Goal: Task Accomplishment & Management: Manage account settings

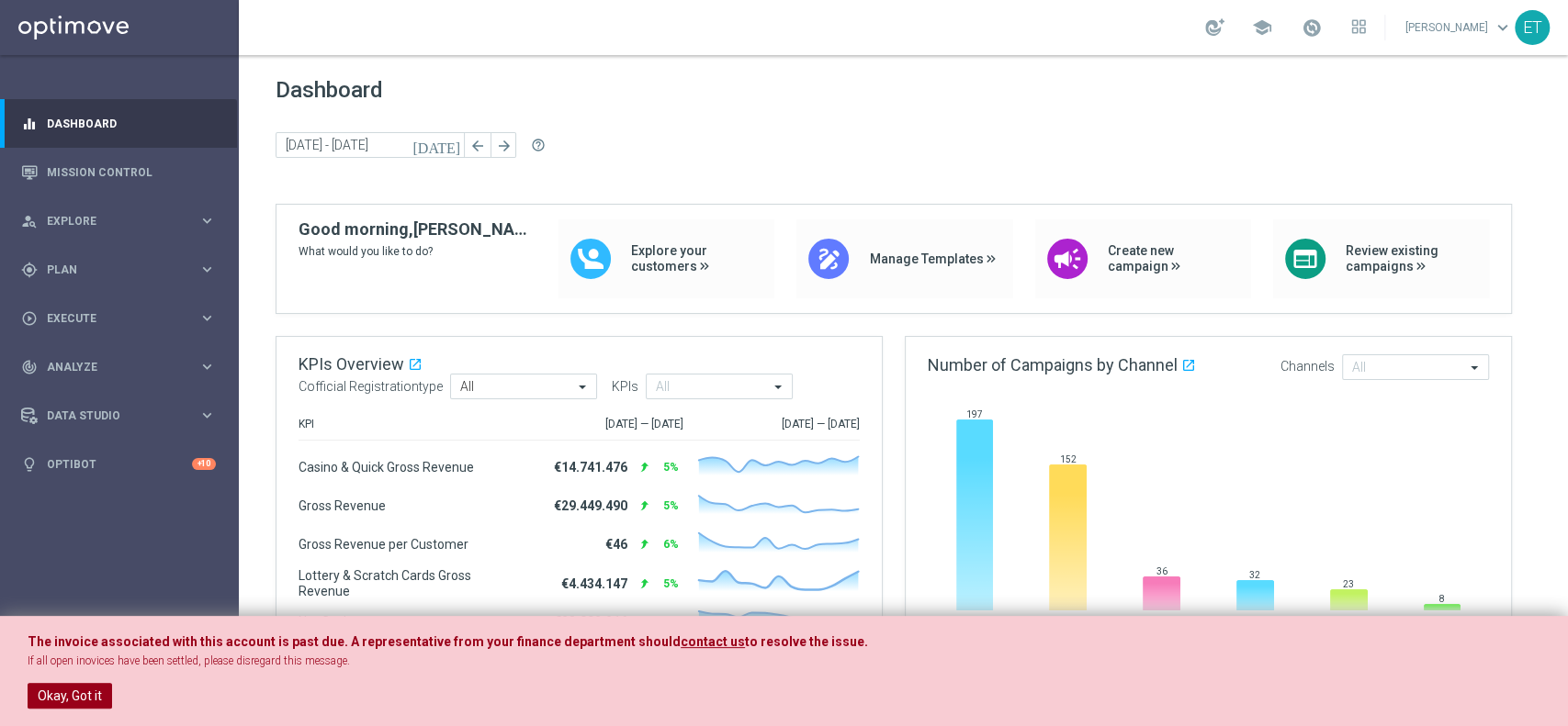
click at [80, 685] on button "Okay, Got it" at bounding box center [70, 696] width 84 height 25
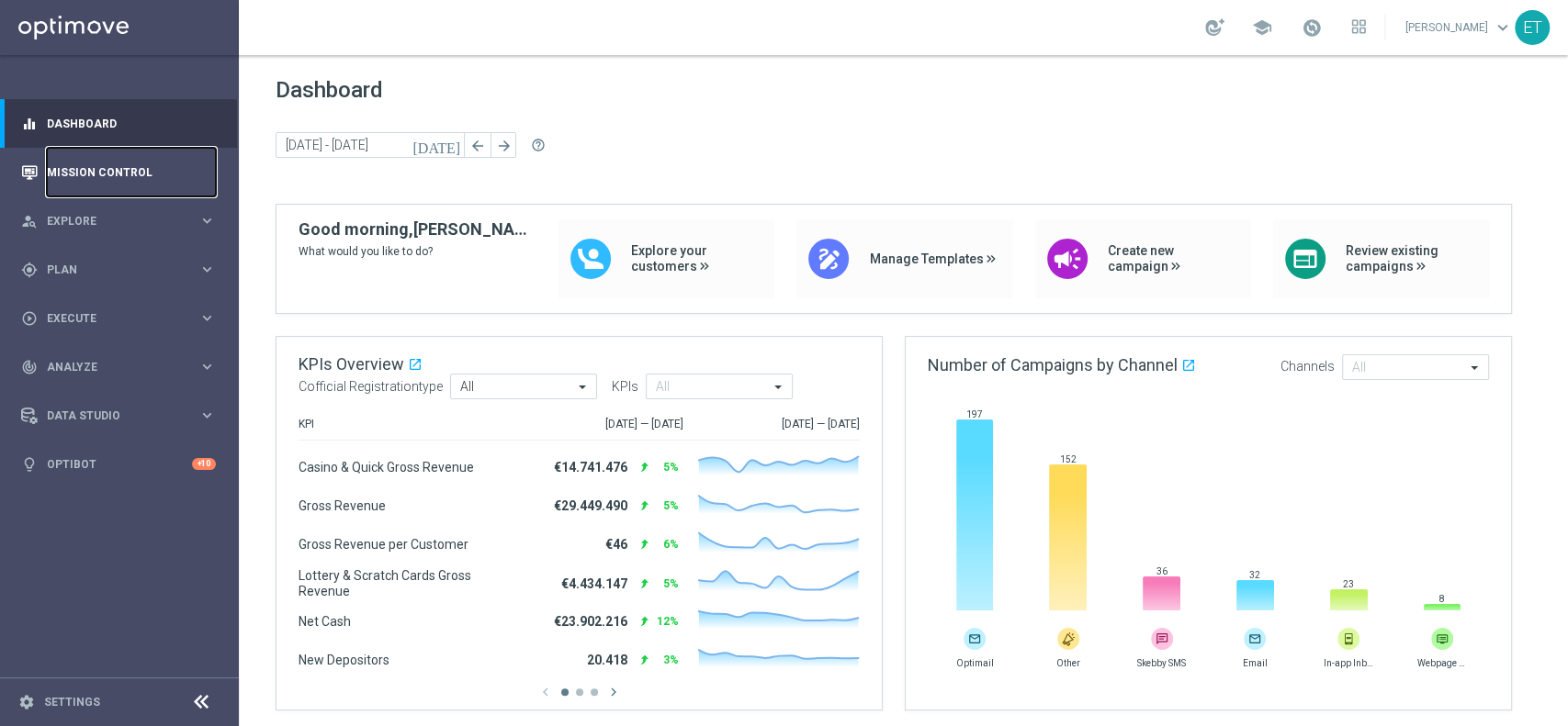
click at [104, 169] on link "Mission Control" at bounding box center [131, 172] width 169 height 49
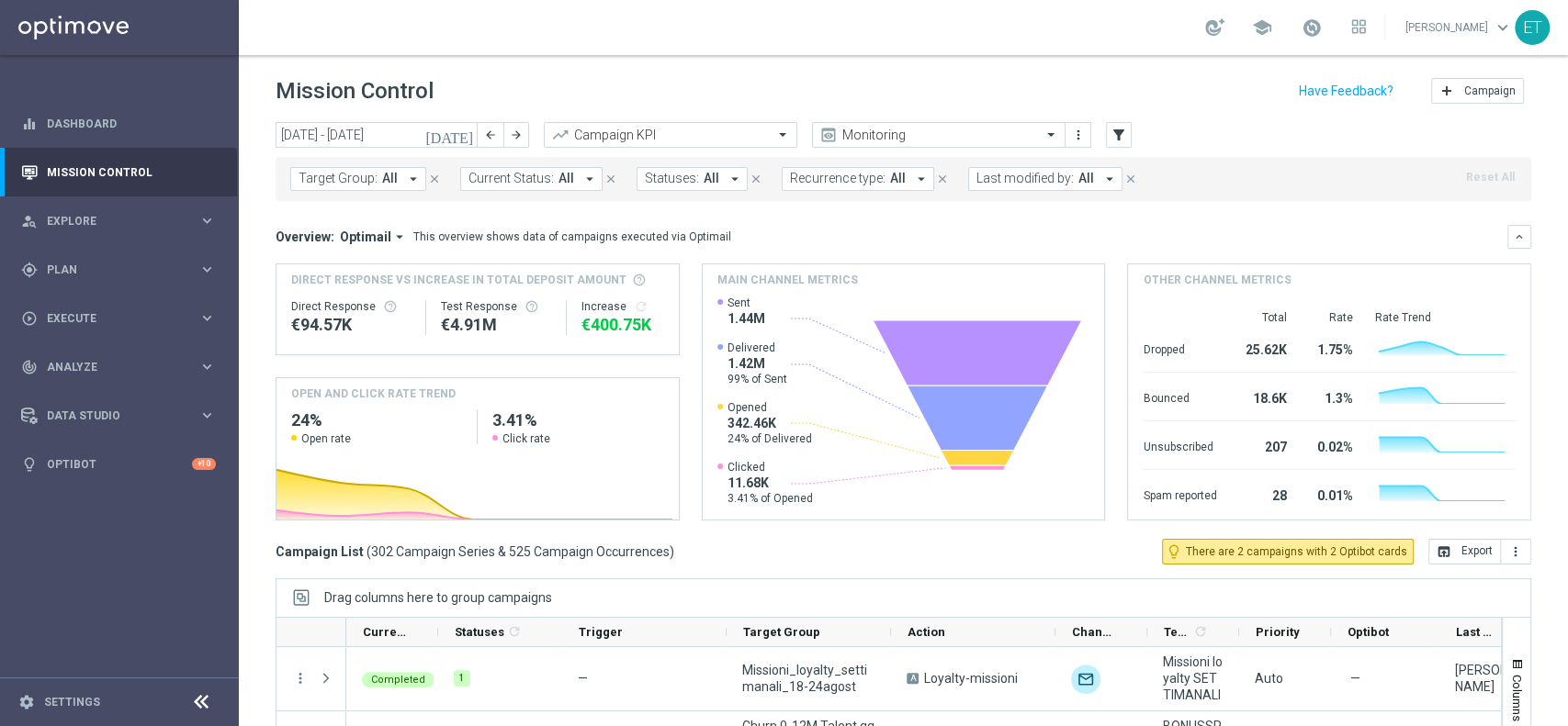
click at [466, 128] on icon "[DATE]" at bounding box center [450, 134] width 50 height 17
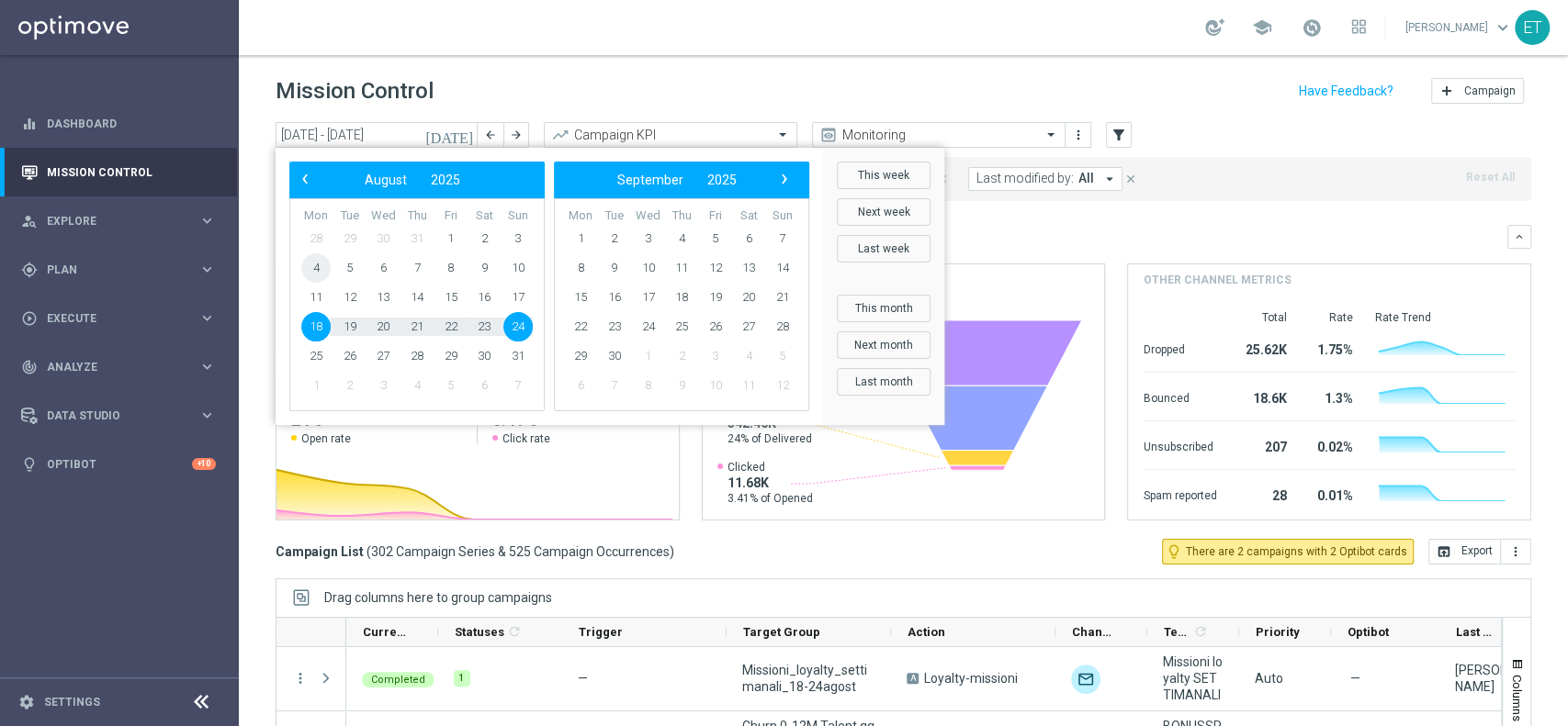
click at [320, 269] on span "4" at bounding box center [316, 268] width 29 height 29
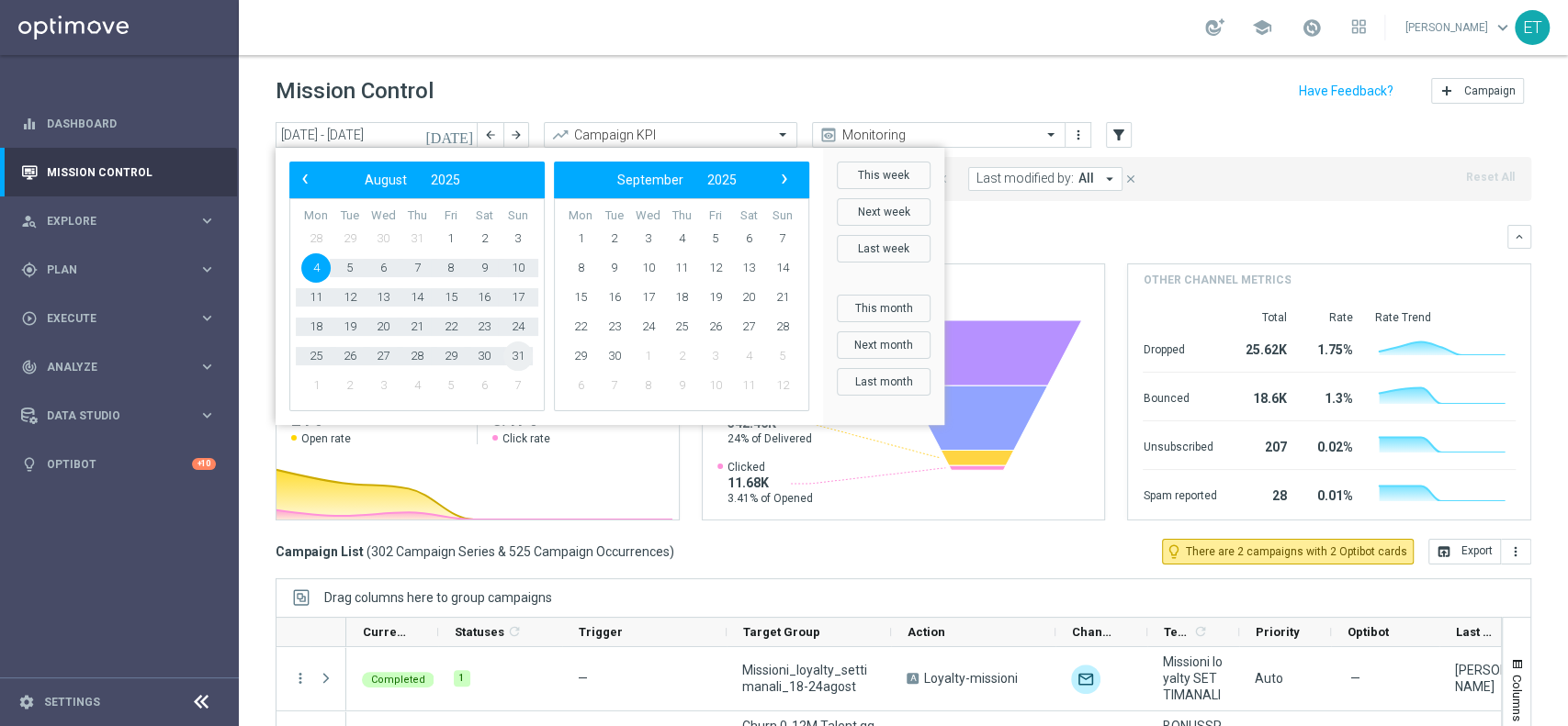
click at [521, 357] on span "31" at bounding box center [518, 357] width 29 height 29
type input "04 Aug 2025 - 31 Aug 2025"
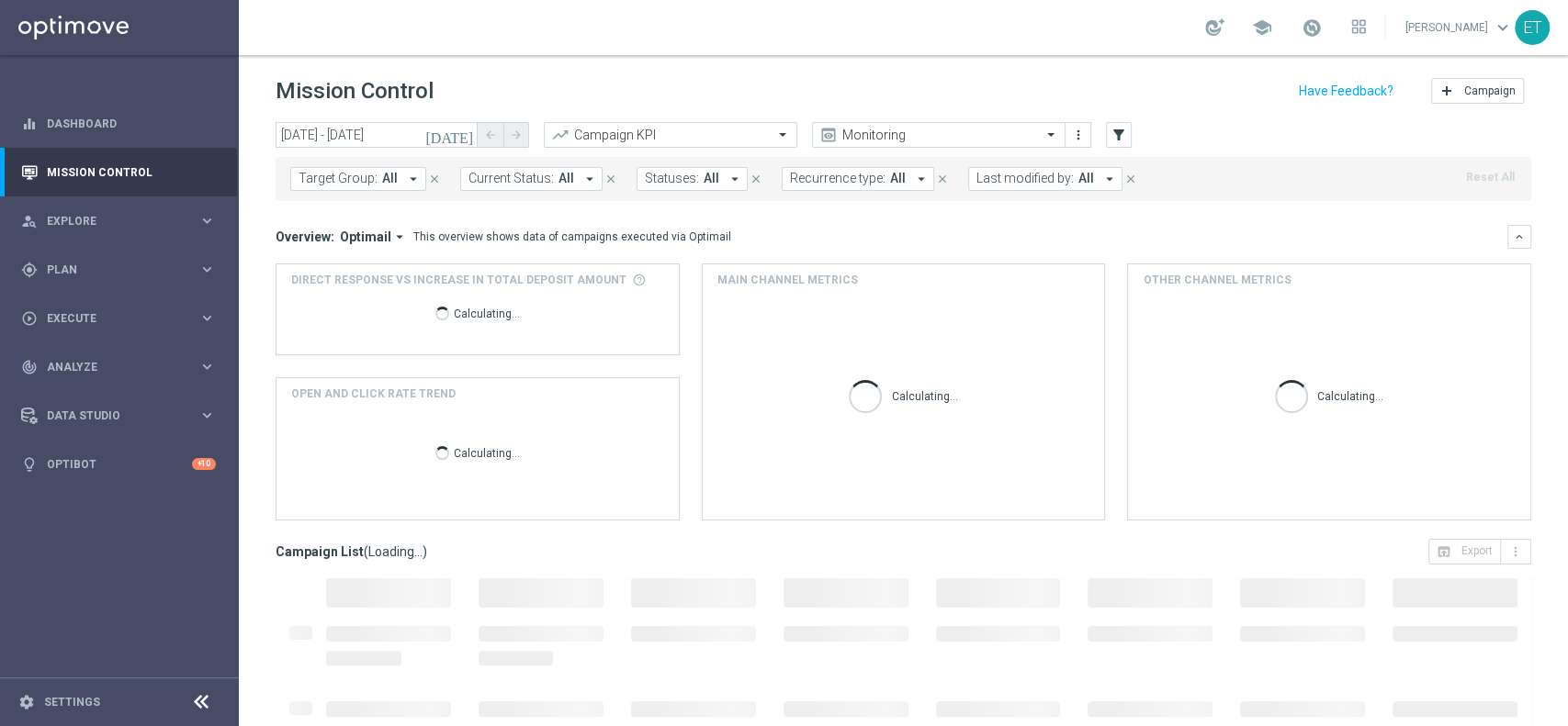
click at [1001, 181] on span "Last modified by:" at bounding box center [1024, 178] width 97 height 16
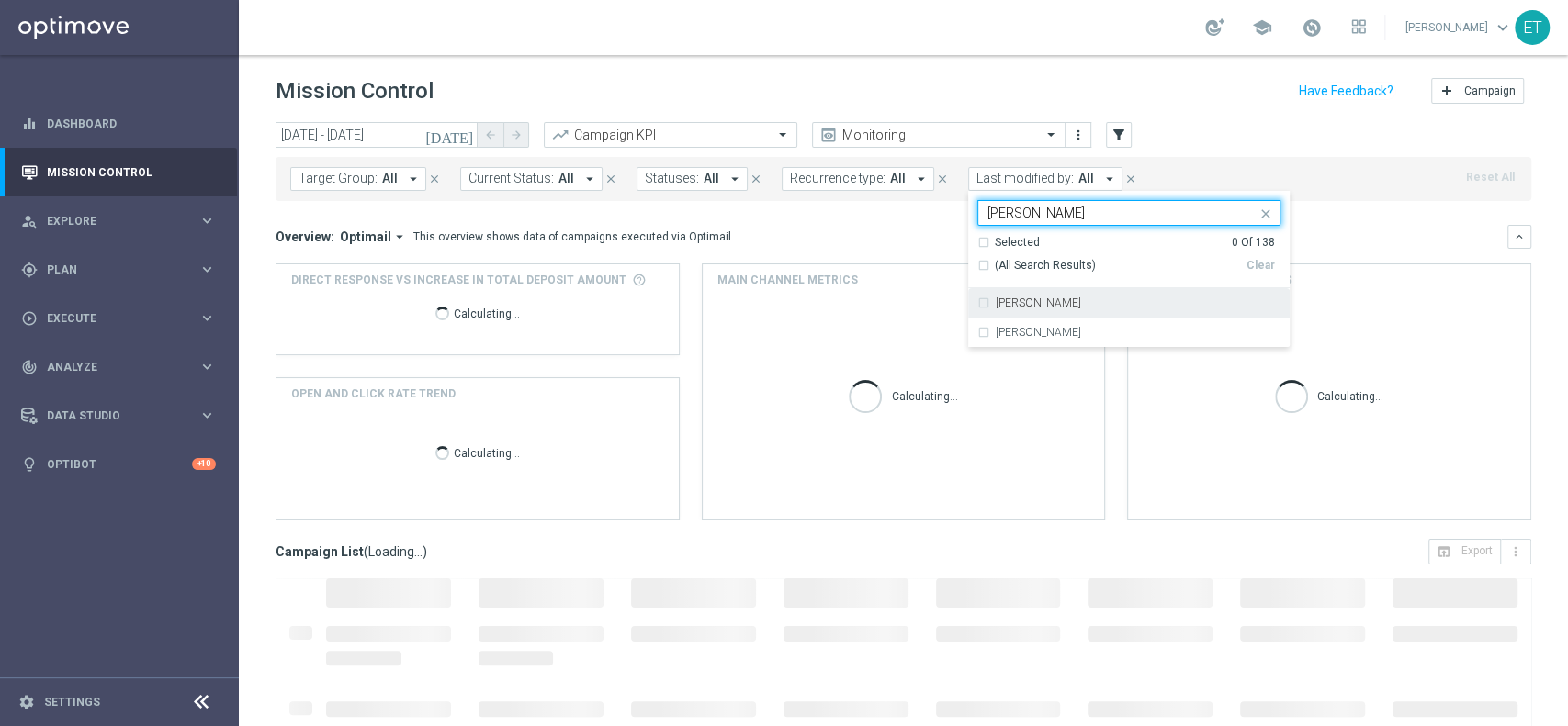
click at [996, 298] on label "[PERSON_NAME]" at bounding box center [1038, 303] width 85 height 11
type input "tom"
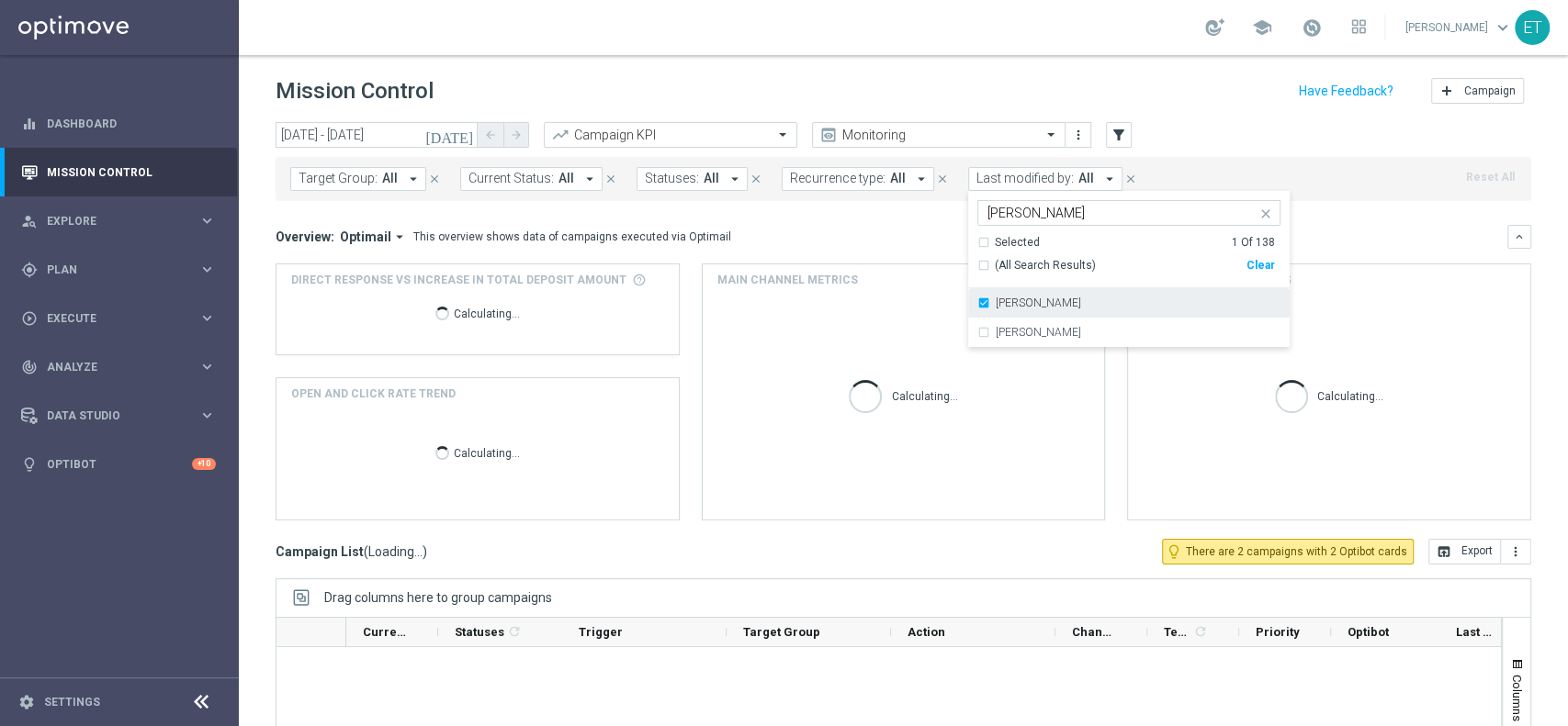
click at [977, 301] on div "[PERSON_NAME]" at bounding box center [1128, 303] width 303 height 29
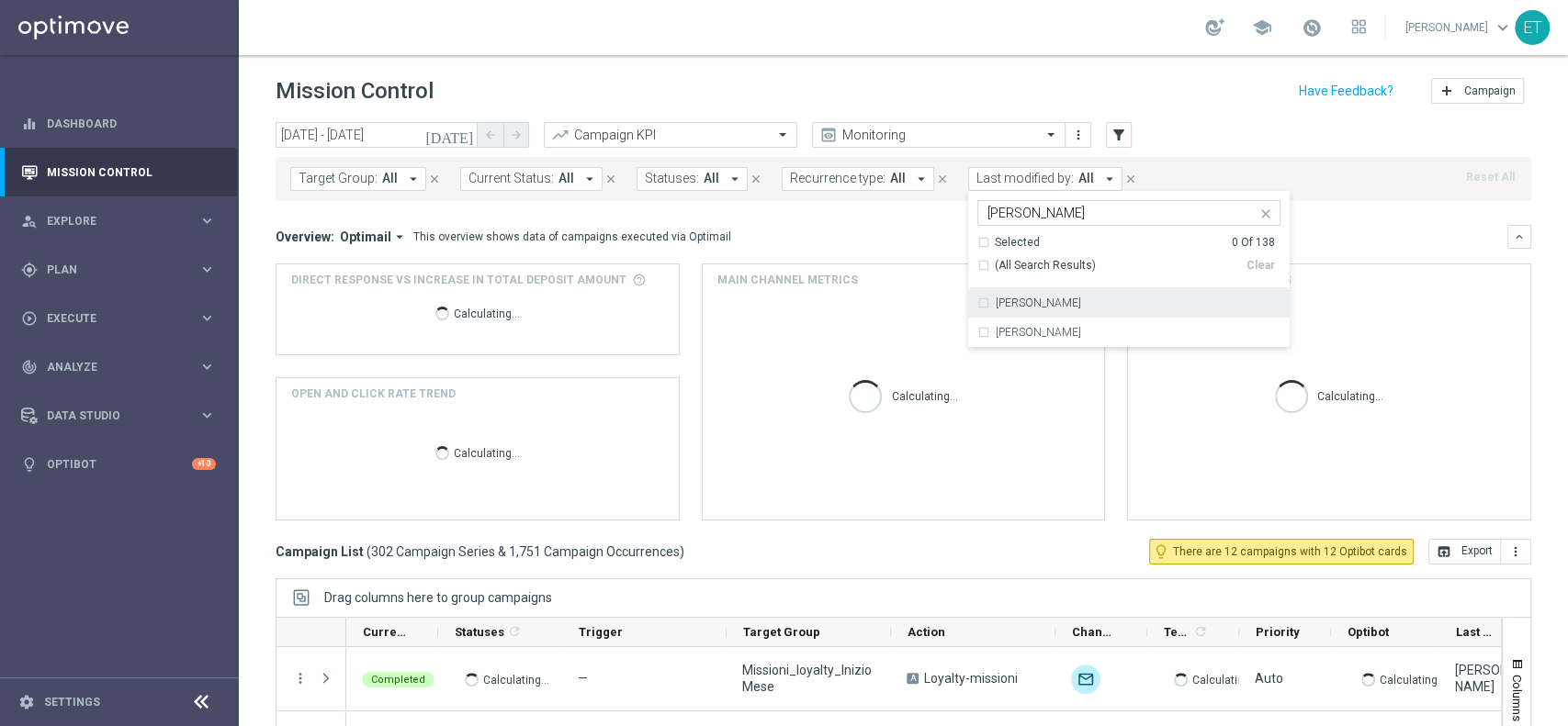
click at [977, 301] on div "[PERSON_NAME]" at bounding box center [1128, 303] width 303 height 29
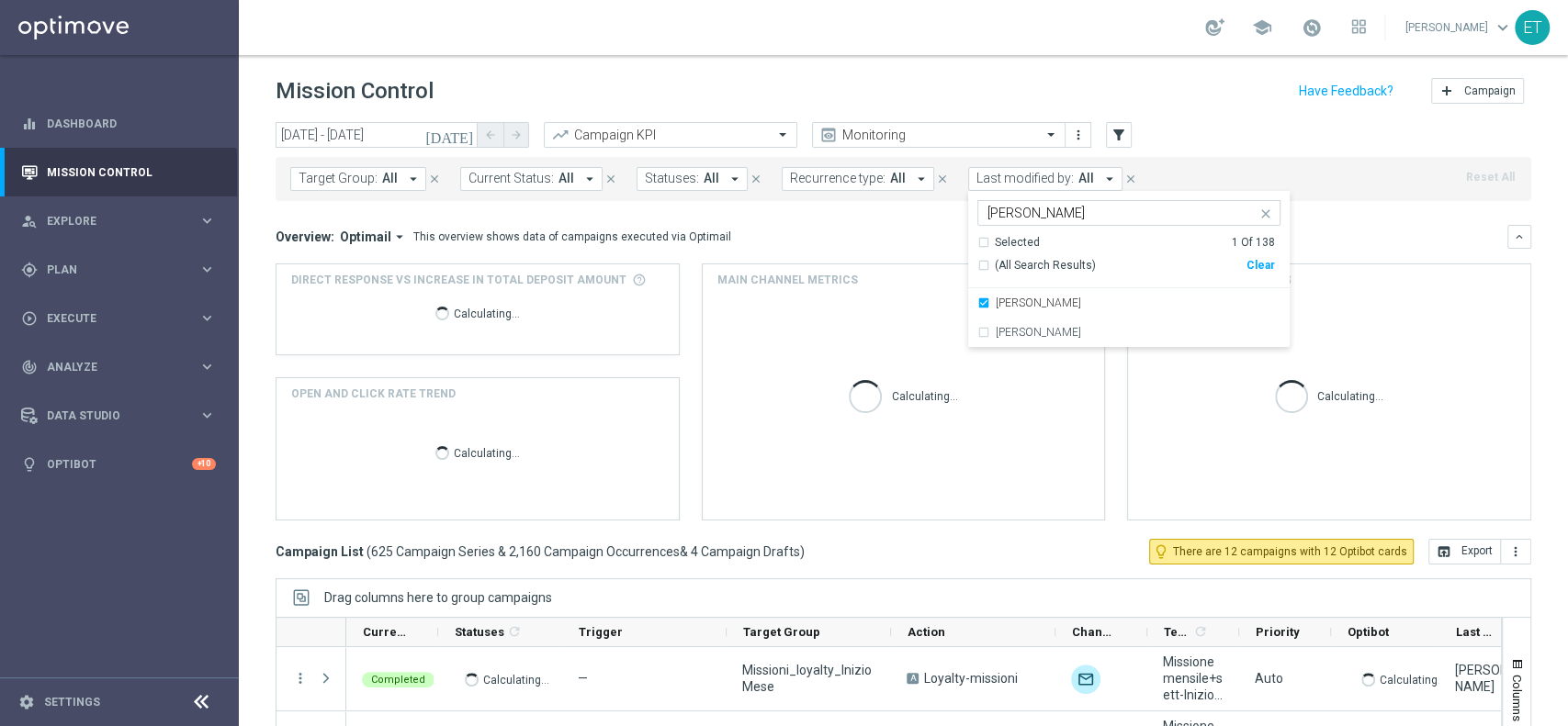
click at [1220, 122] on div "today 04 Aug 2025 - 31 Aug 2025 arrow_back arrow_forward Campaign KPI trending_…" at bounding box center [903, 136] width 1255 height 27
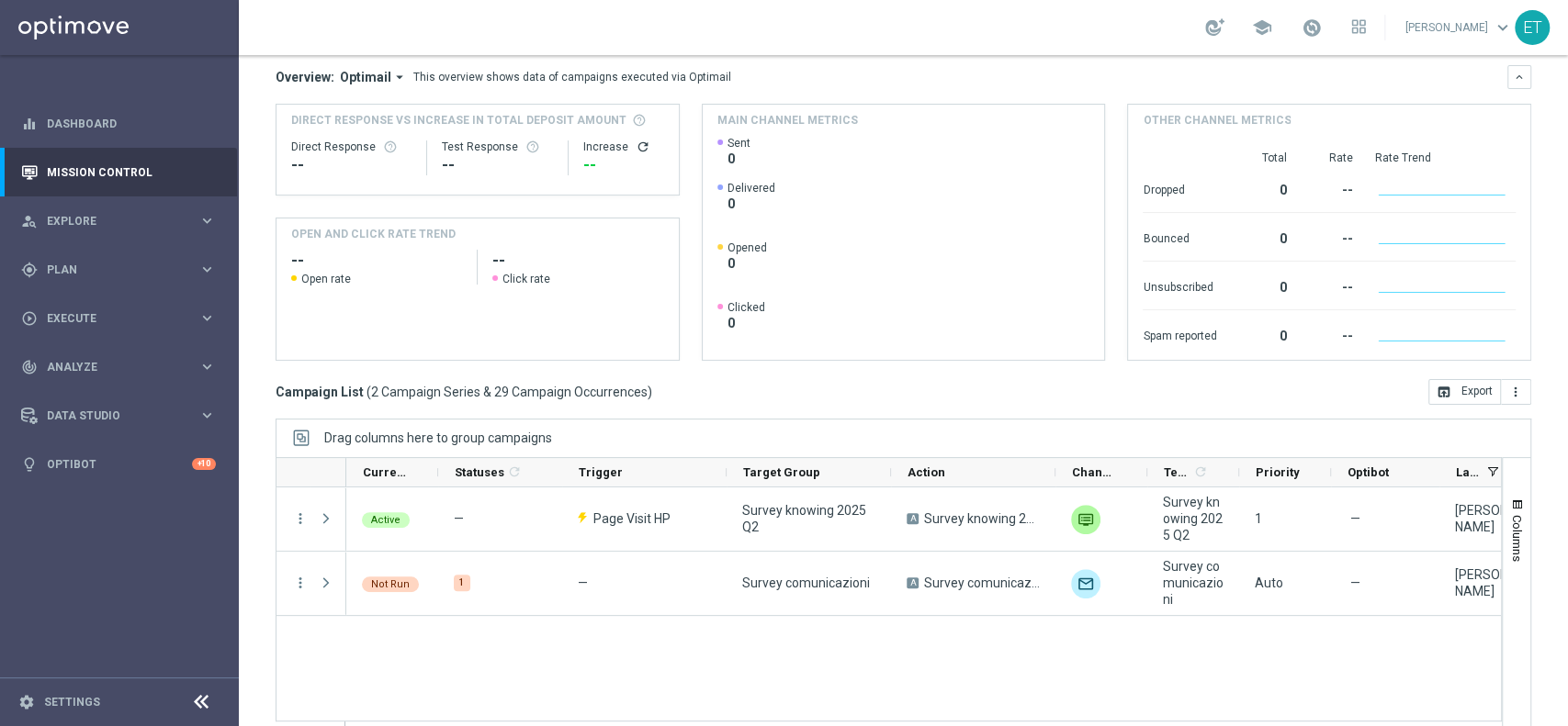
scroll to position [191, 0]
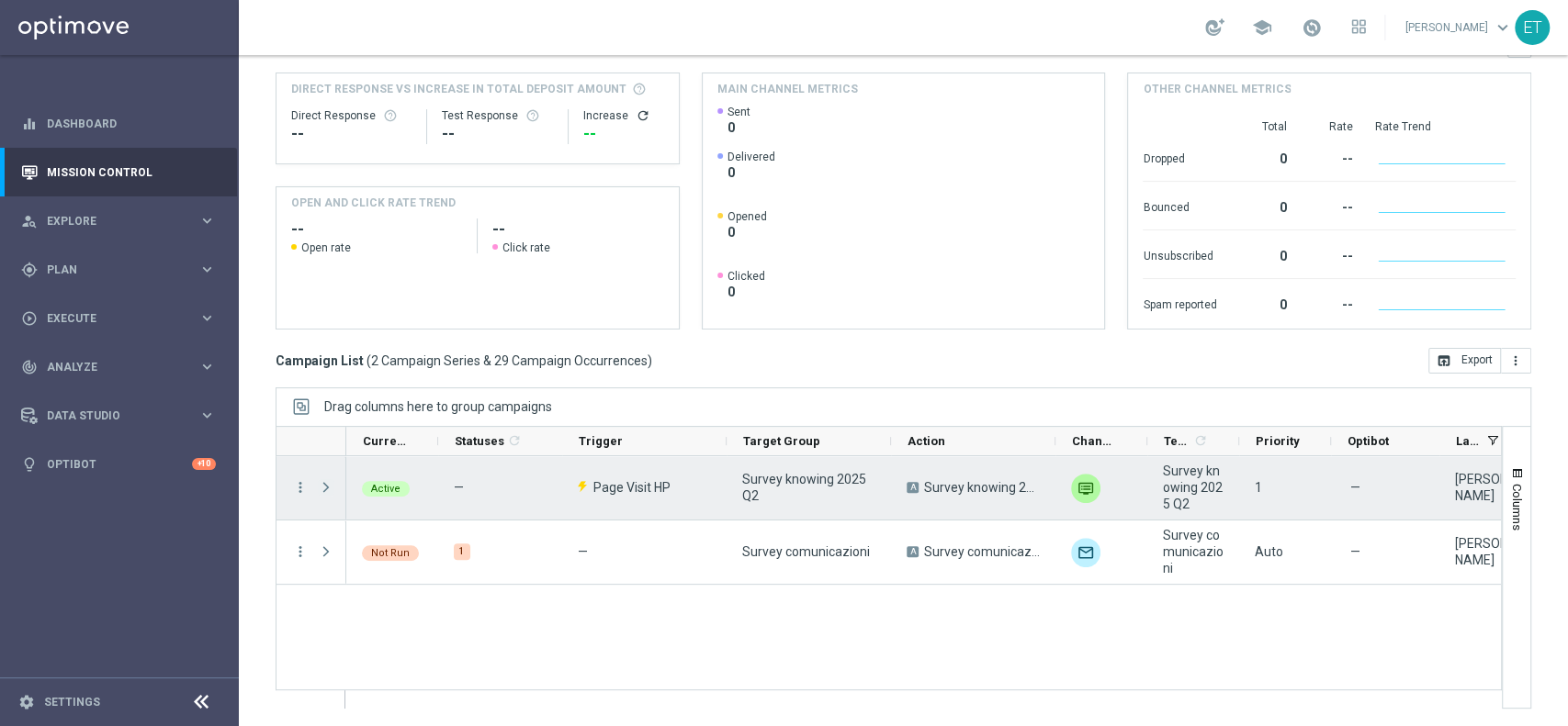
click at [330, 488] on span "Press SPACE to select this row." at bounding box center [325, 487] width 17 height 15
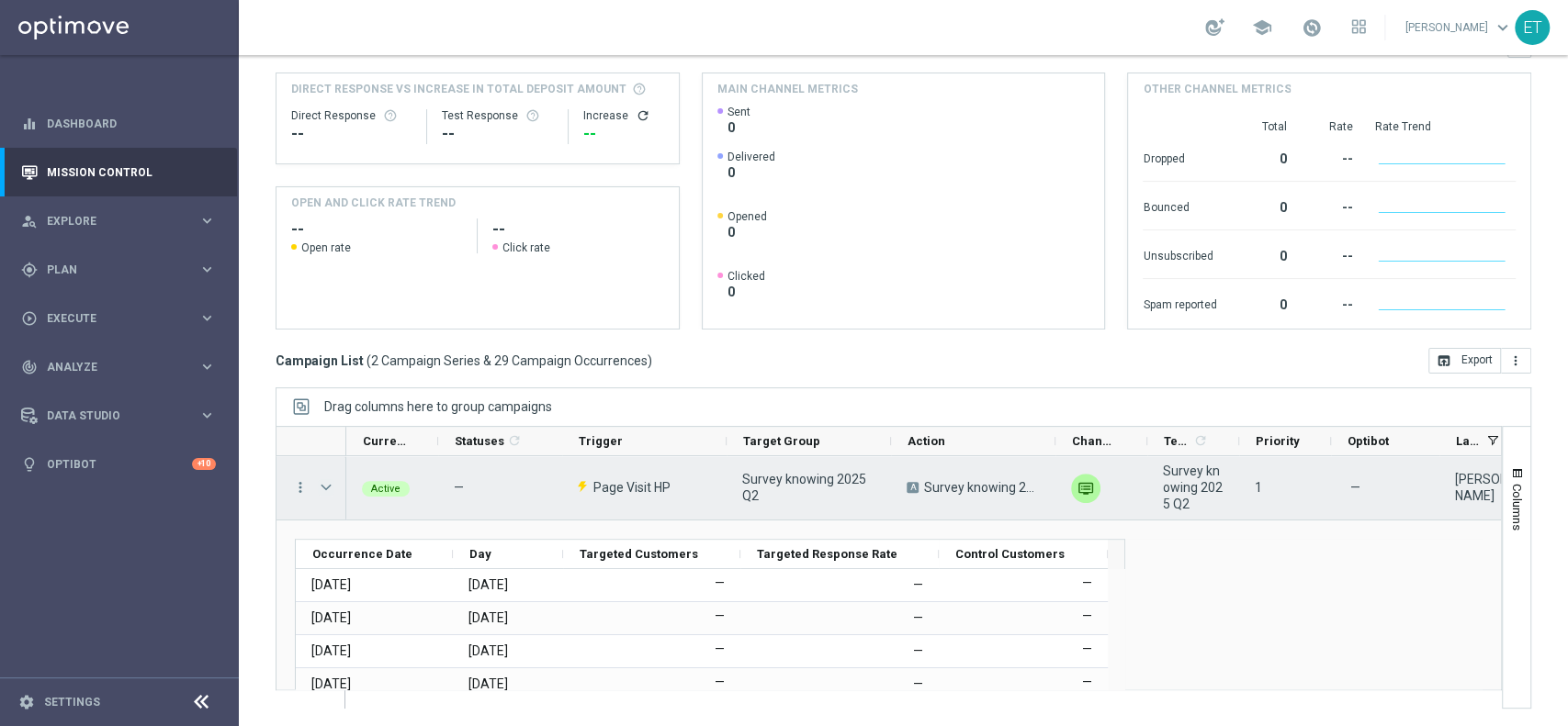
click at [329, 485] on span "Press SPACE to select this row." at bounding box center [325, 487] width 17 height 15
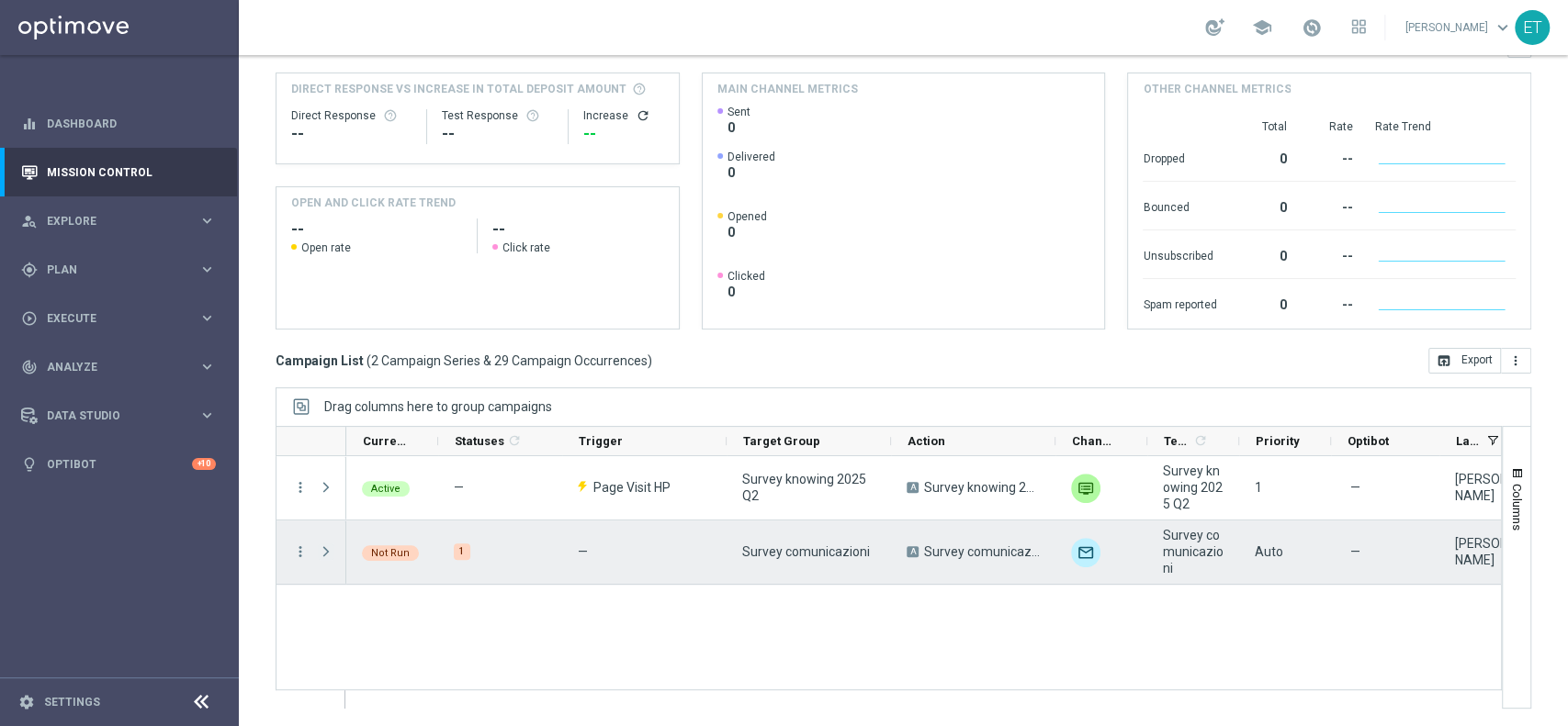
click at [321, 559] on span "Press SPACE to select this row." at bounding box center [325, 552] width 17 height 15
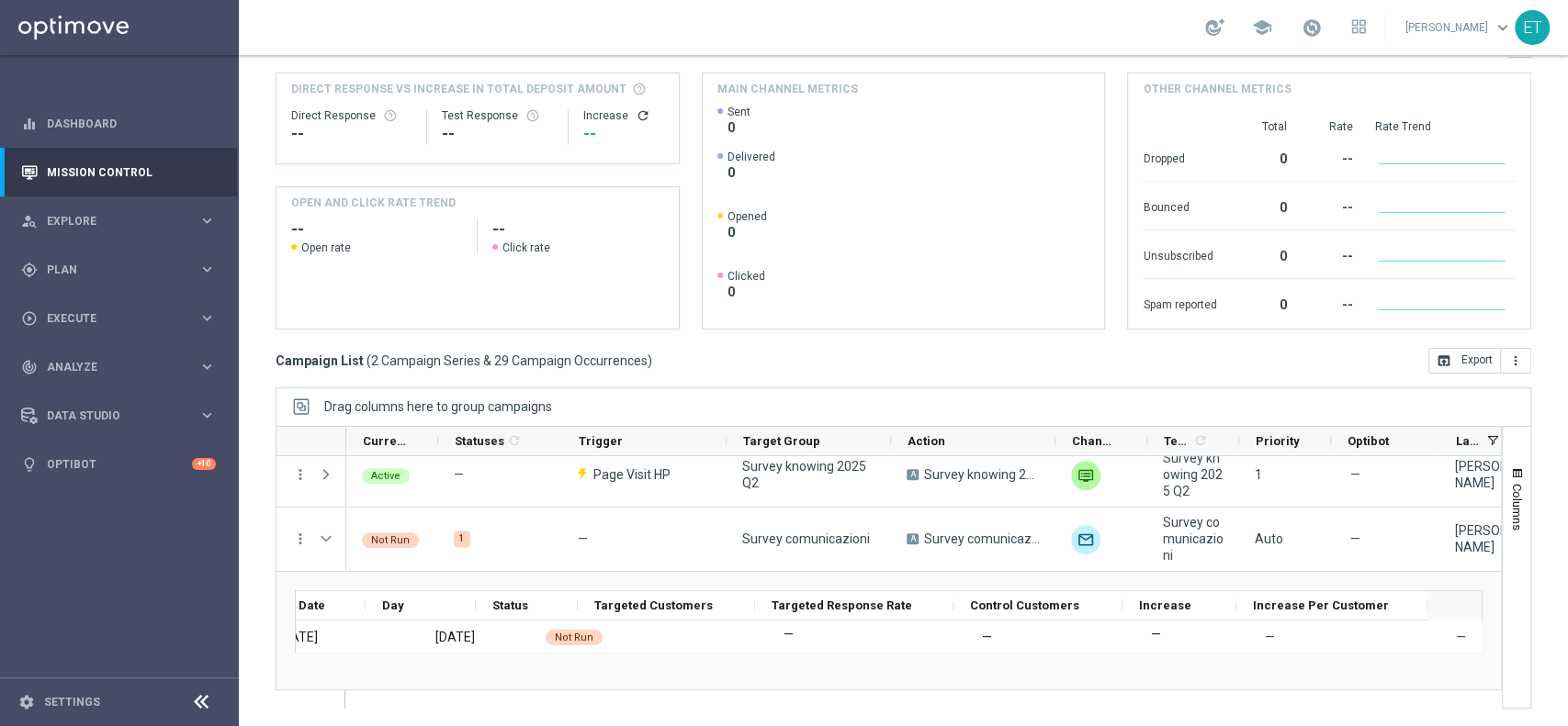
scroll to position [0, 0]
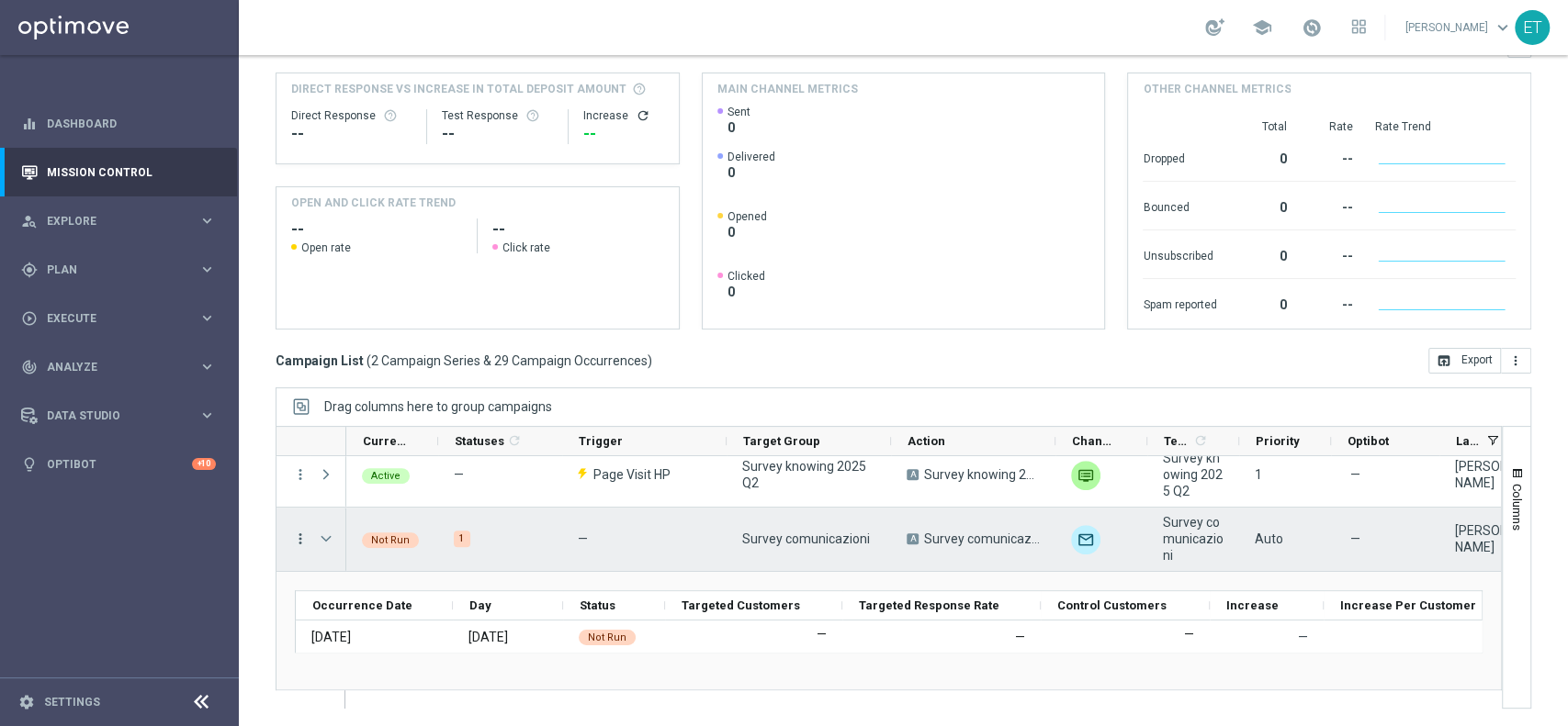
click at [300, 531] on icon "more_vert" at bounding box center [300, 539] width 17 height 17
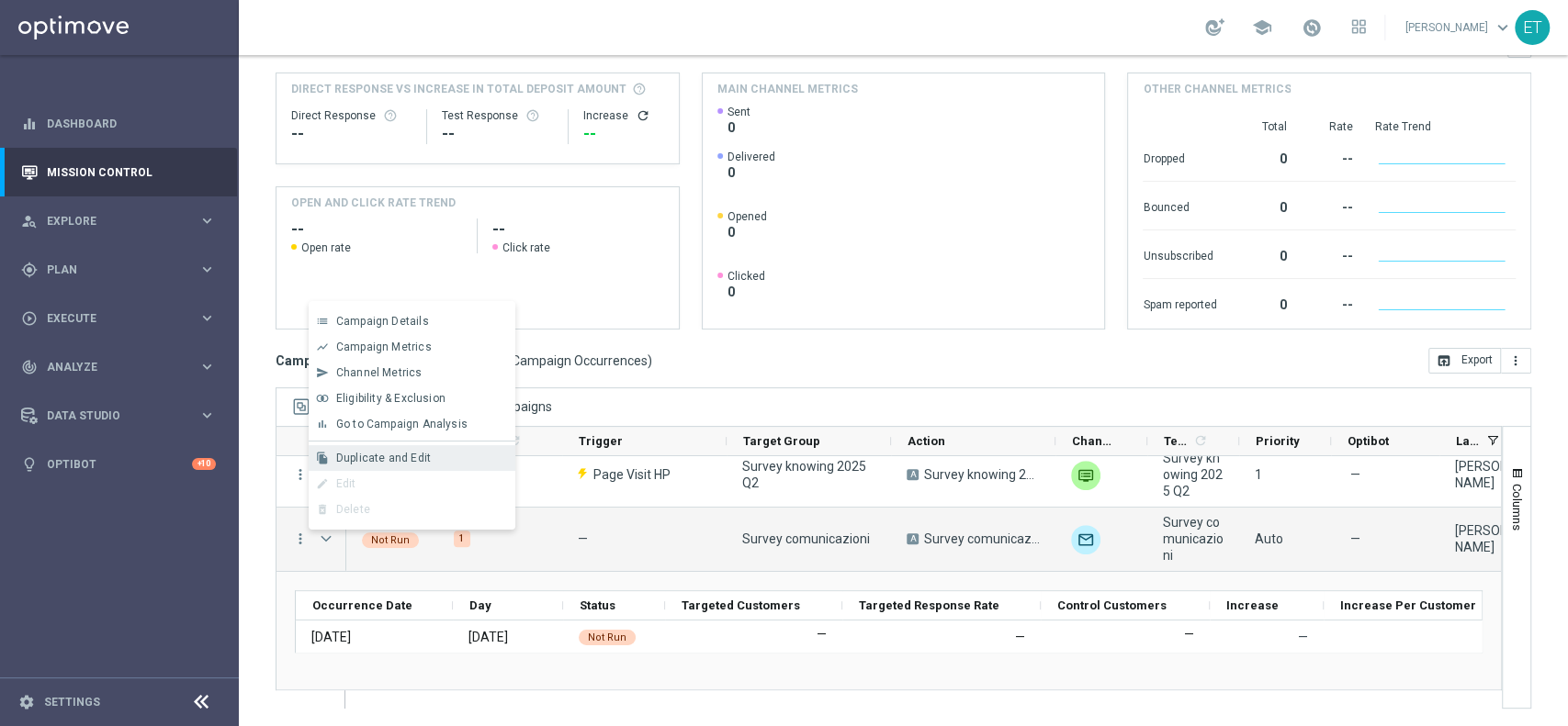
click at [375, 460] on span "Duplicate and Edit" at bounding box center [383, 458] width 95 height 13
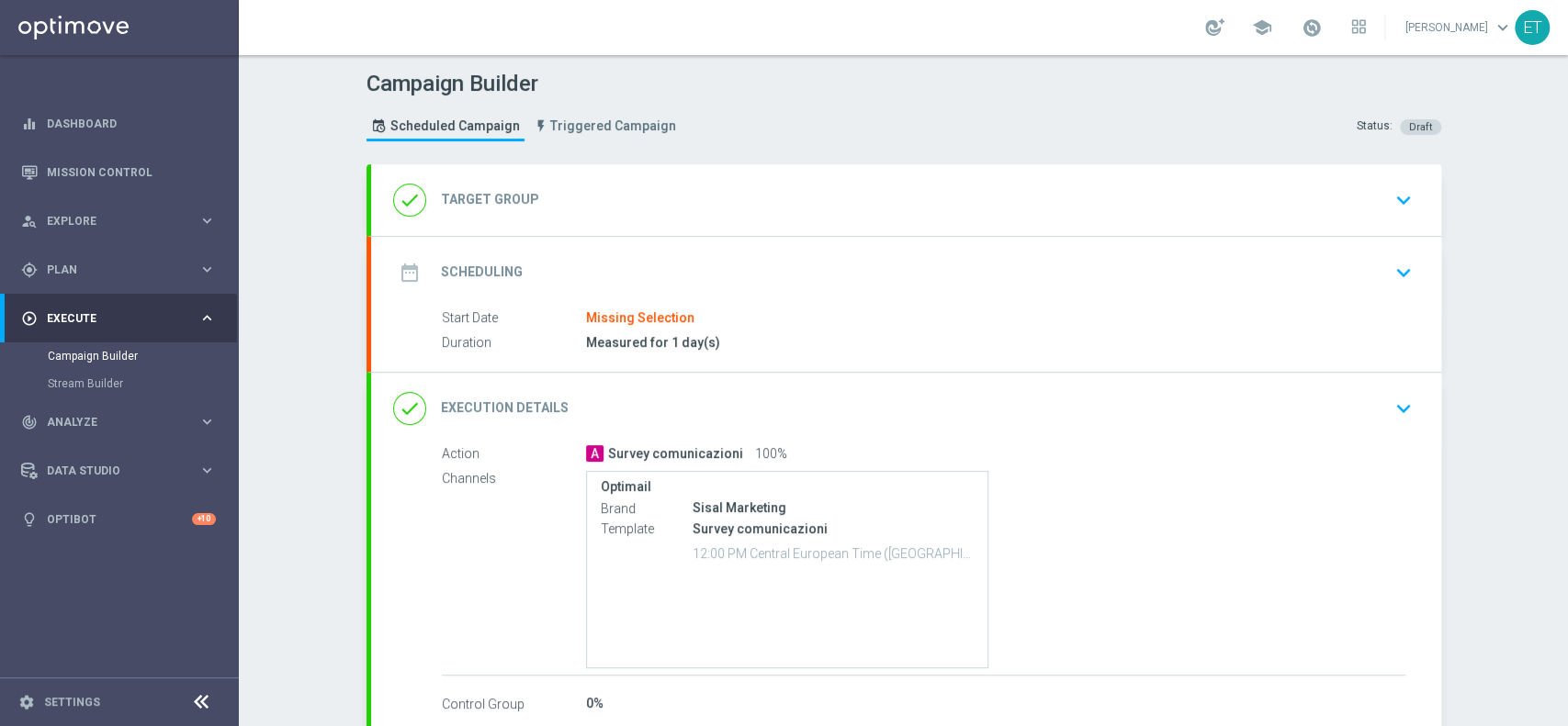
type input "Survey comunicazioni"
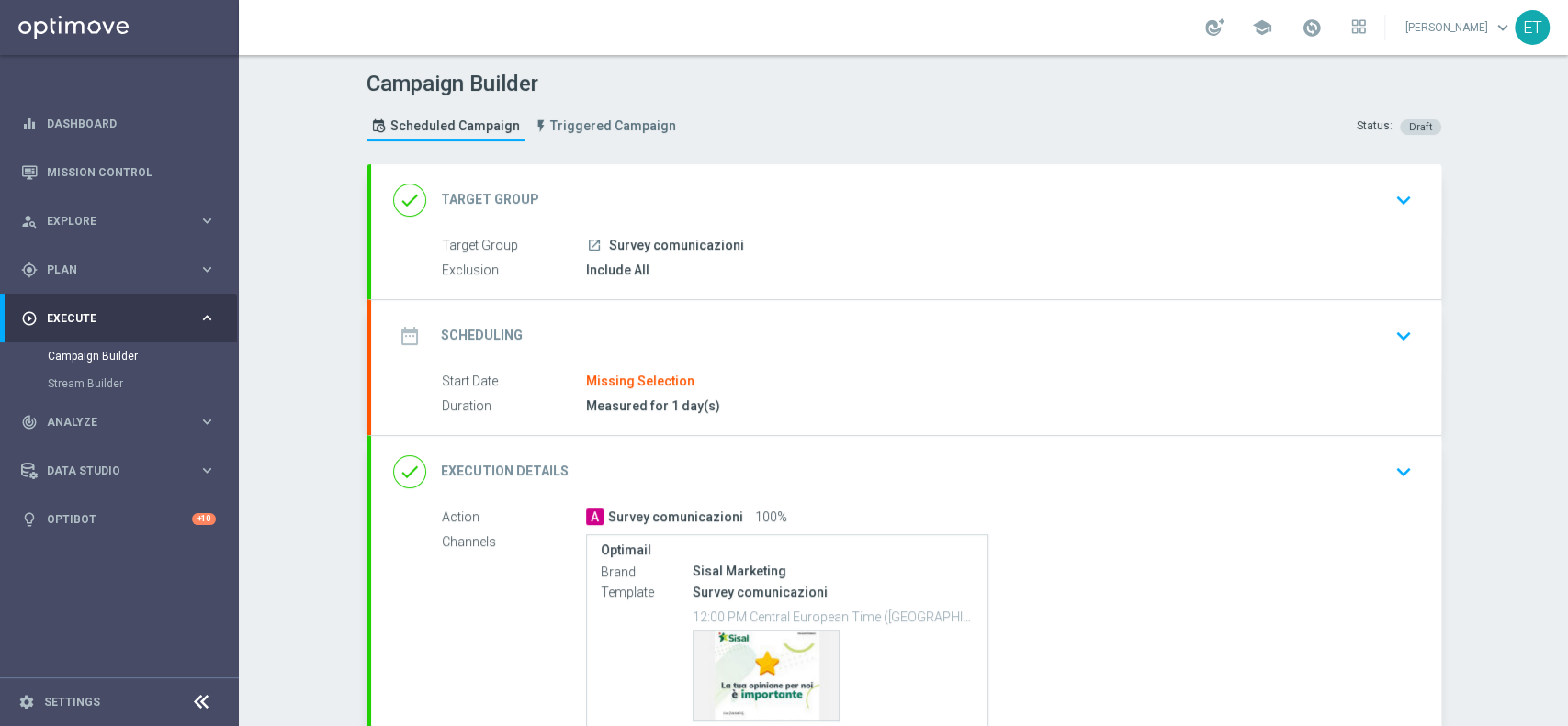
click at [669, 363] on div "date_range Scheduling keyboard_arrow_down" at bounding box center [906, 335] width 1070 height 72
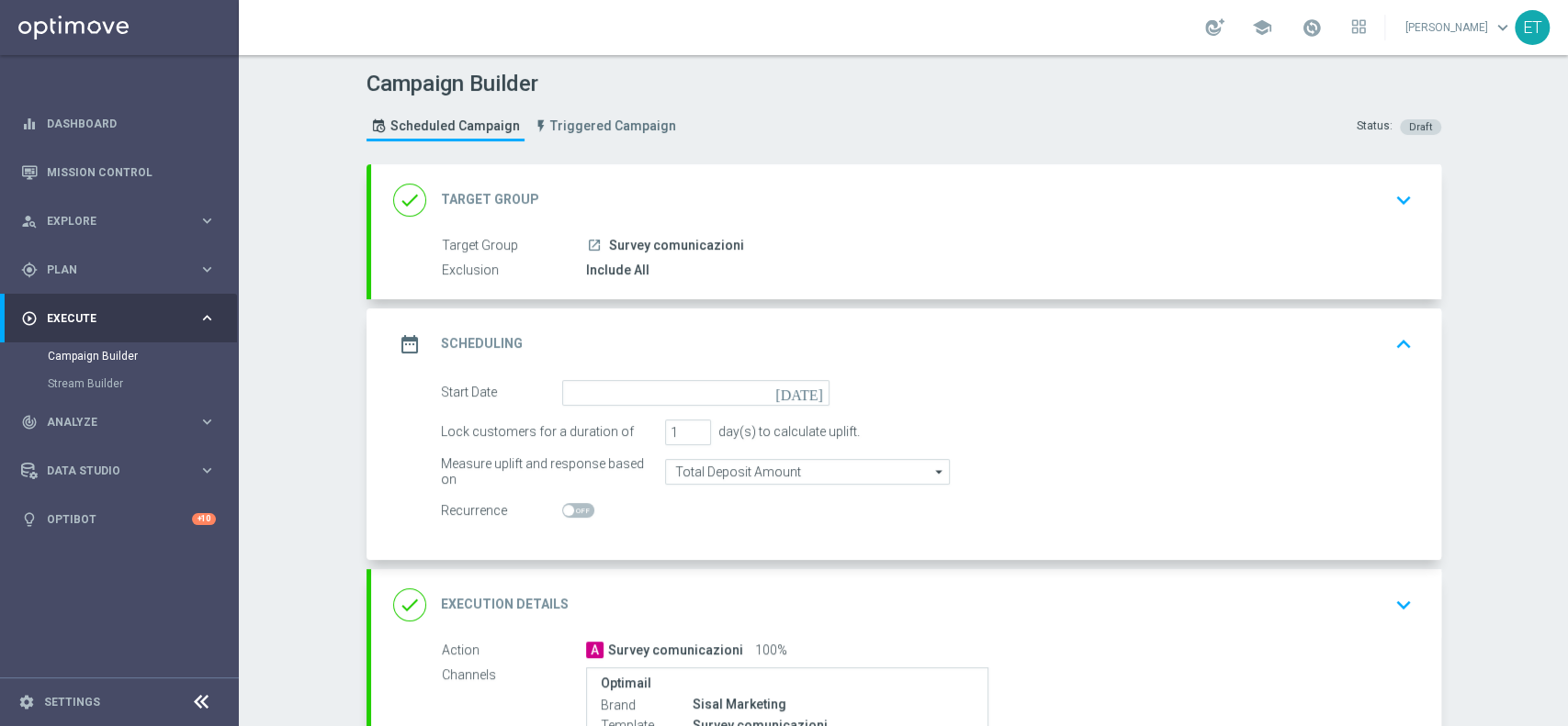
click at [812, 398] on icon "[DATE]" at bounding box center [802, 390] width 54 height 21
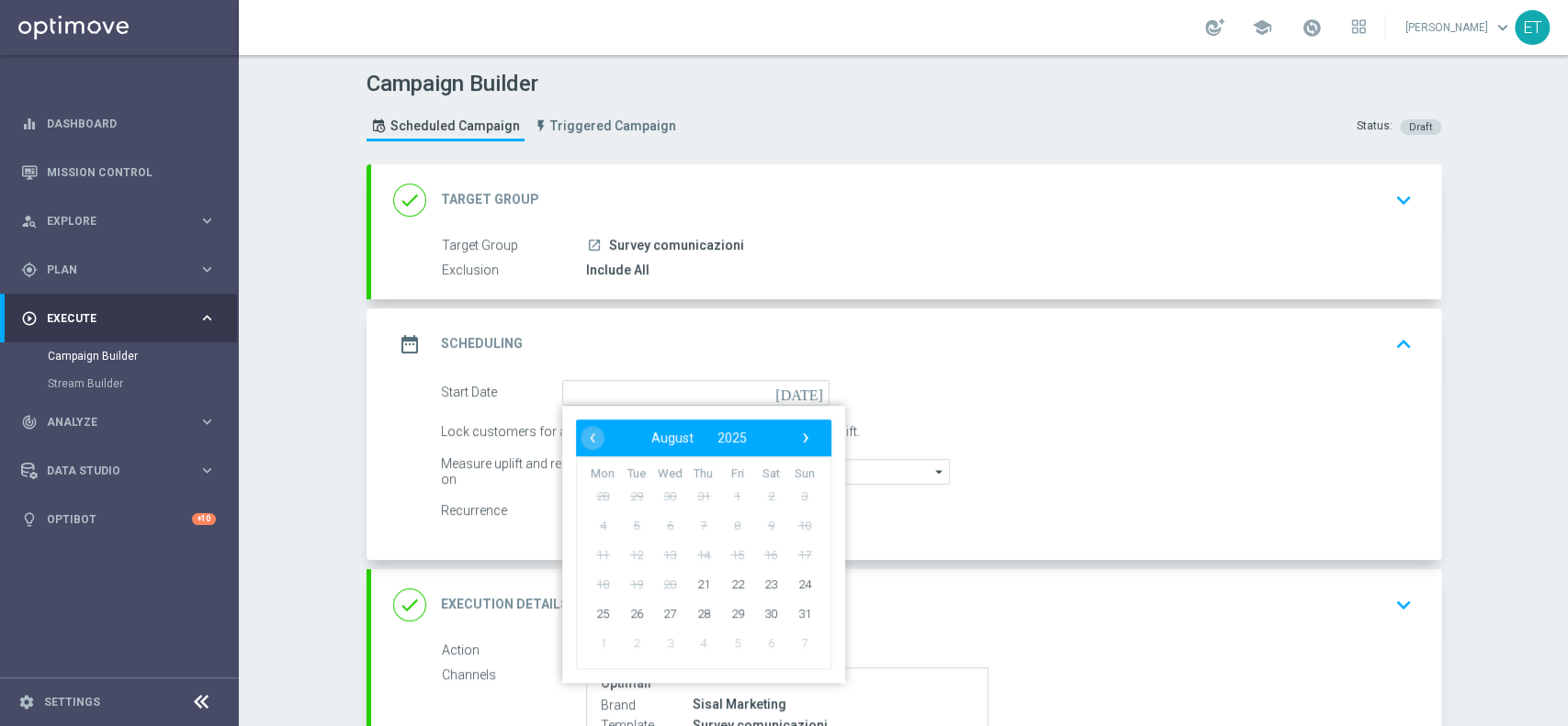
click at [808, 393] on icon "[DATE]" at bounding box center [802, 390] width 54 height 21
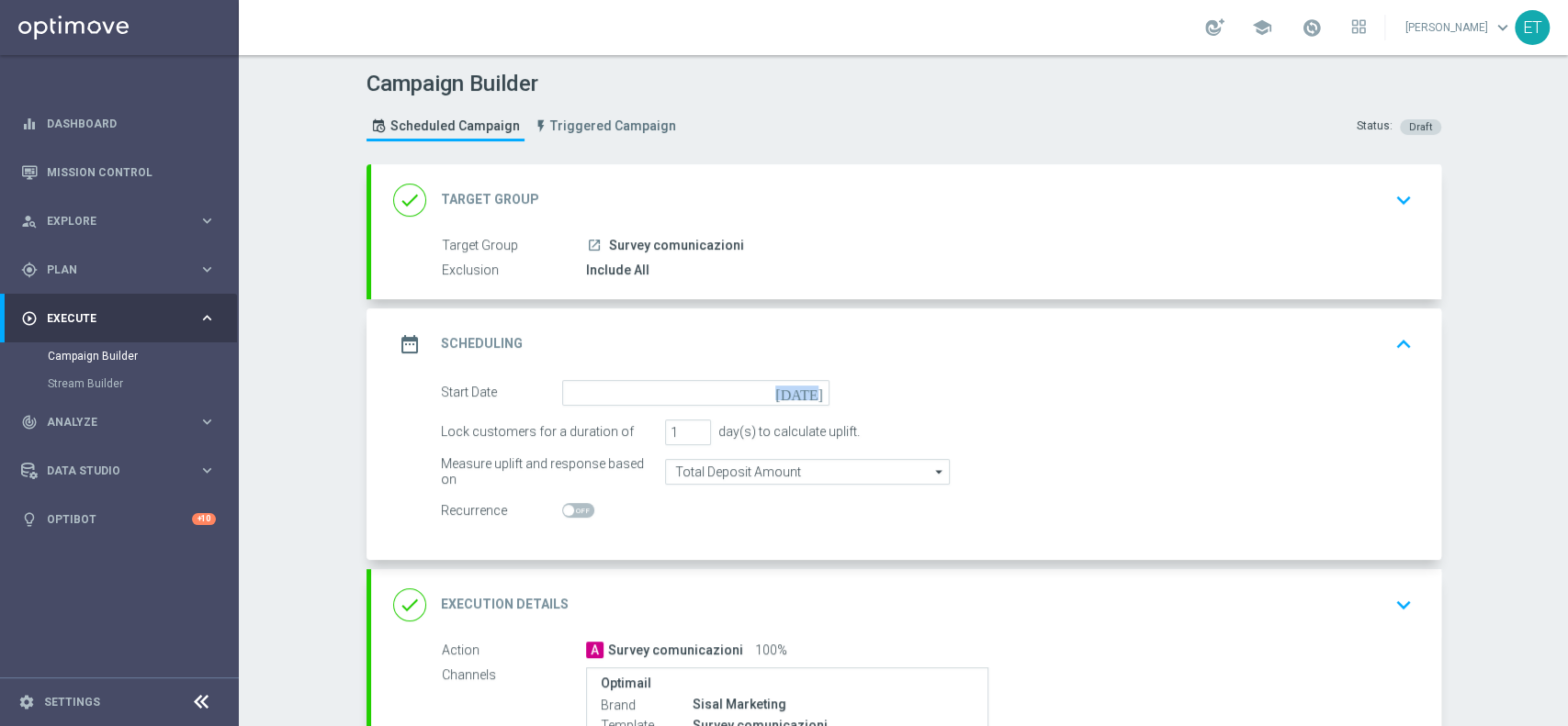
click at [808, 393] on icon "[DATE]" at bounding box center [802, 390] width 54 height 21
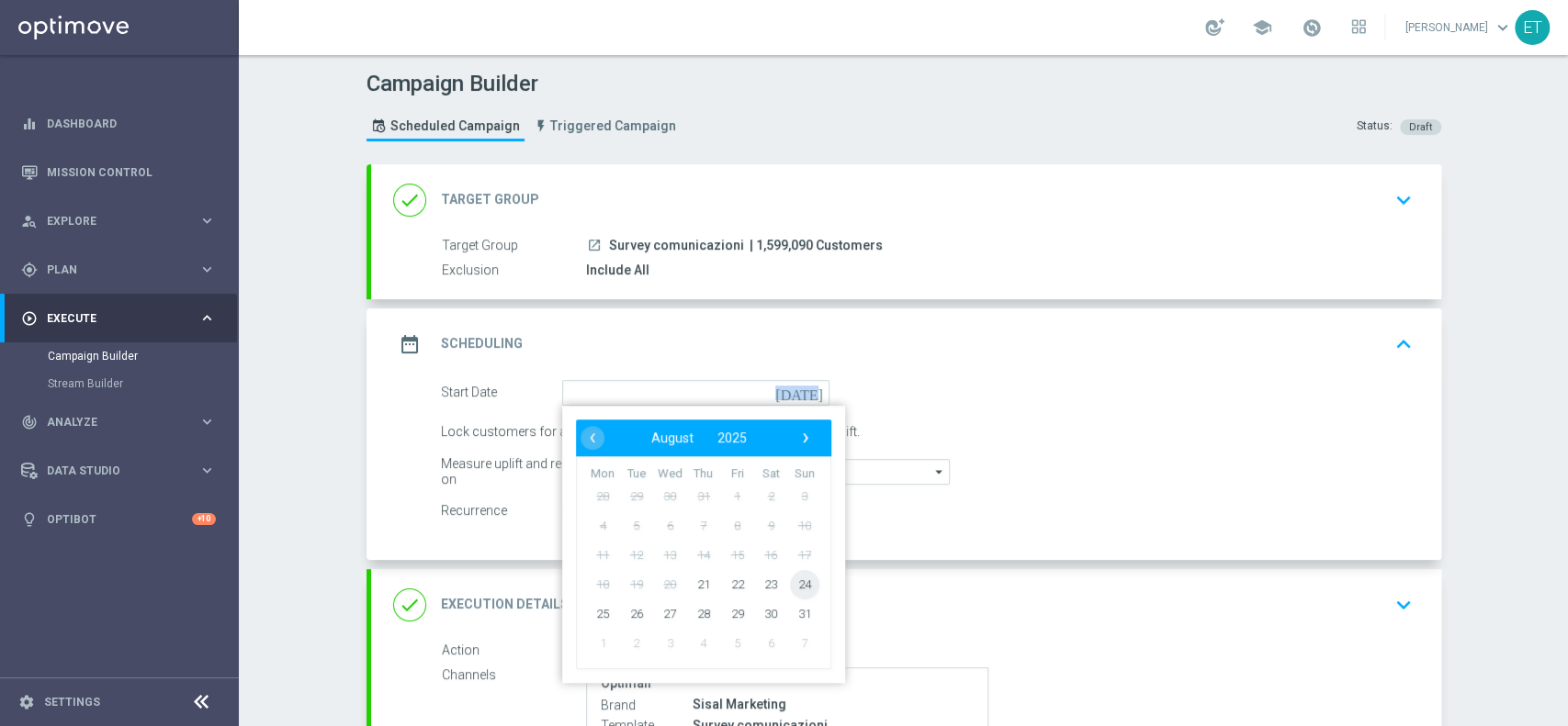
click at [794, 580] on span "24" at bounding box center [804, 584] width 29 height 29
type input "[DATE]"
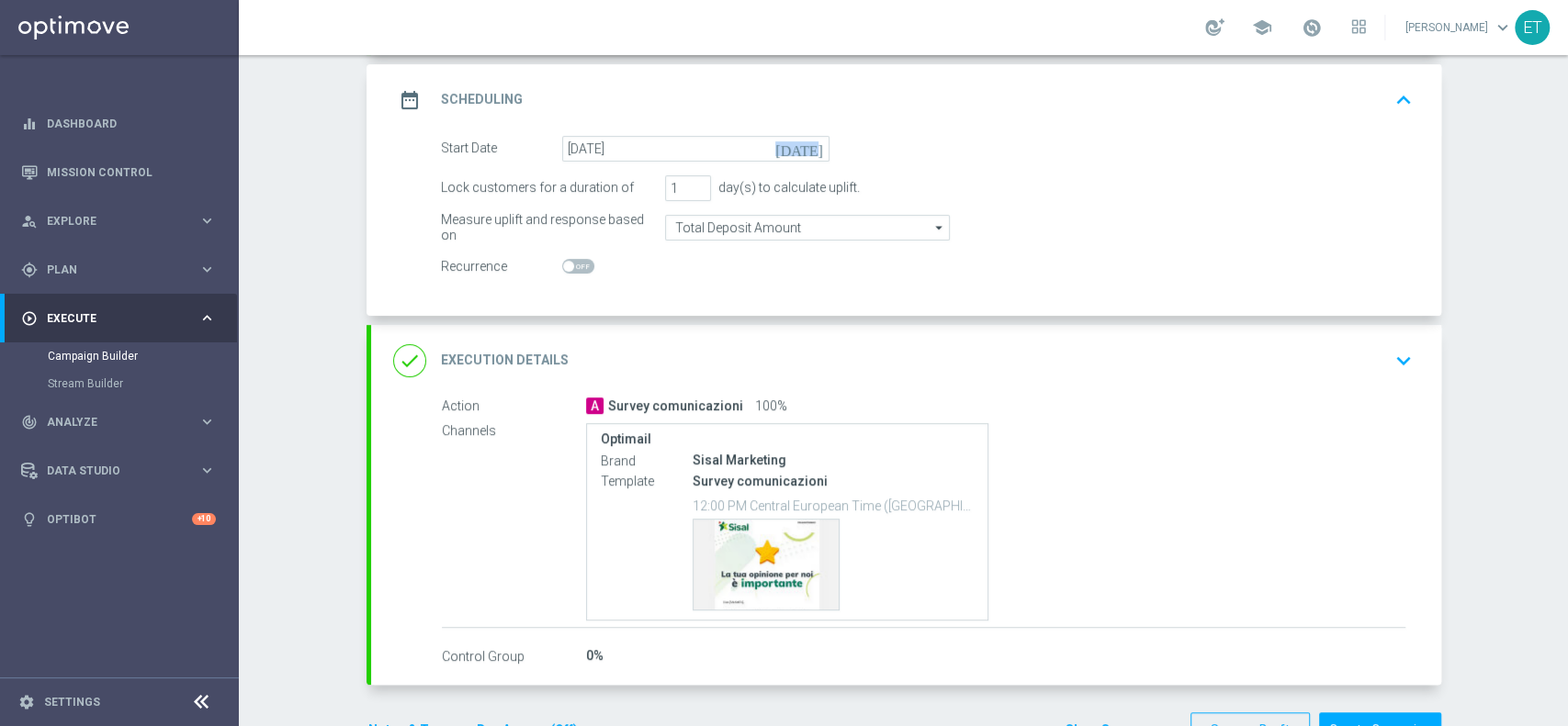
scroll to position [301, 0]
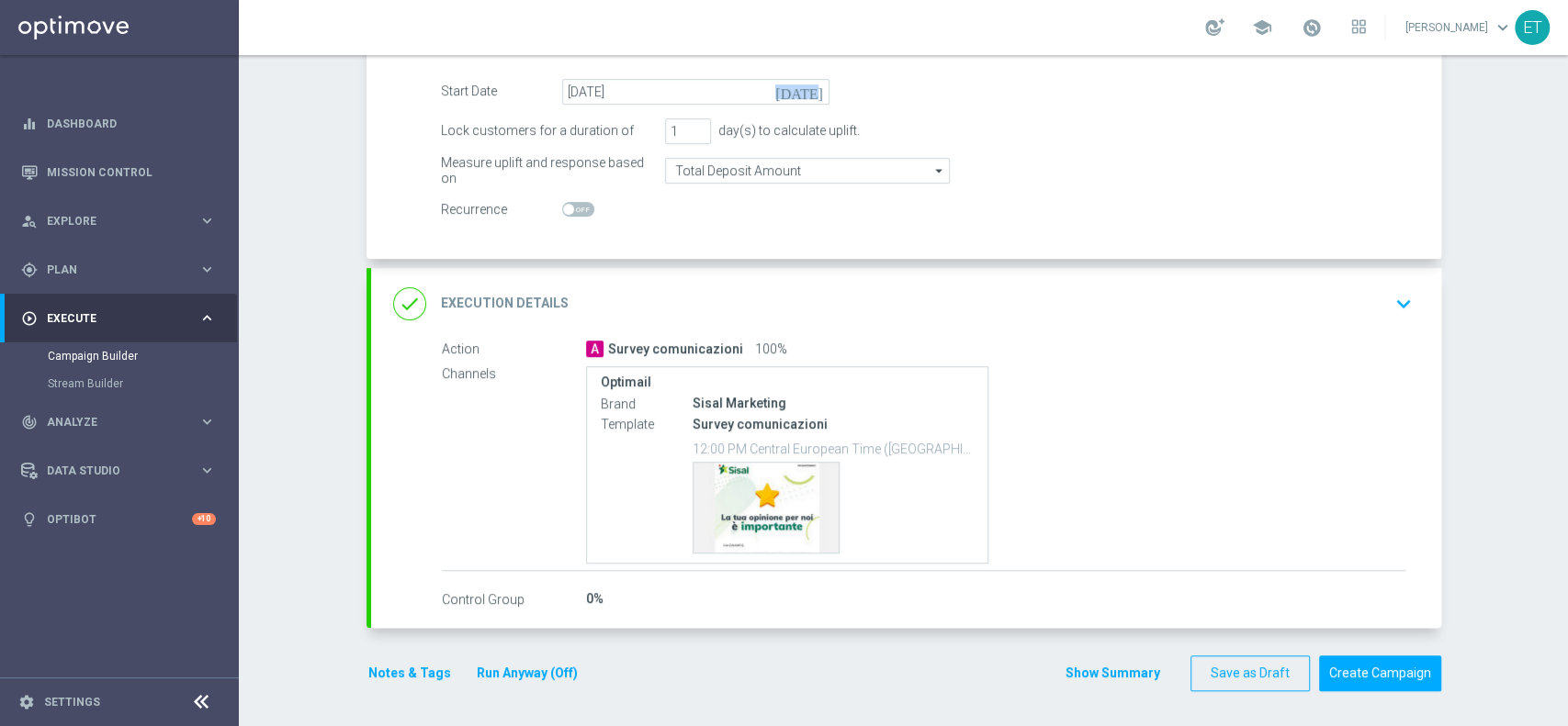
click at [522, 670] on button "Run Anyway (Off)" at bounding box center [527, 673] width 105 height 23
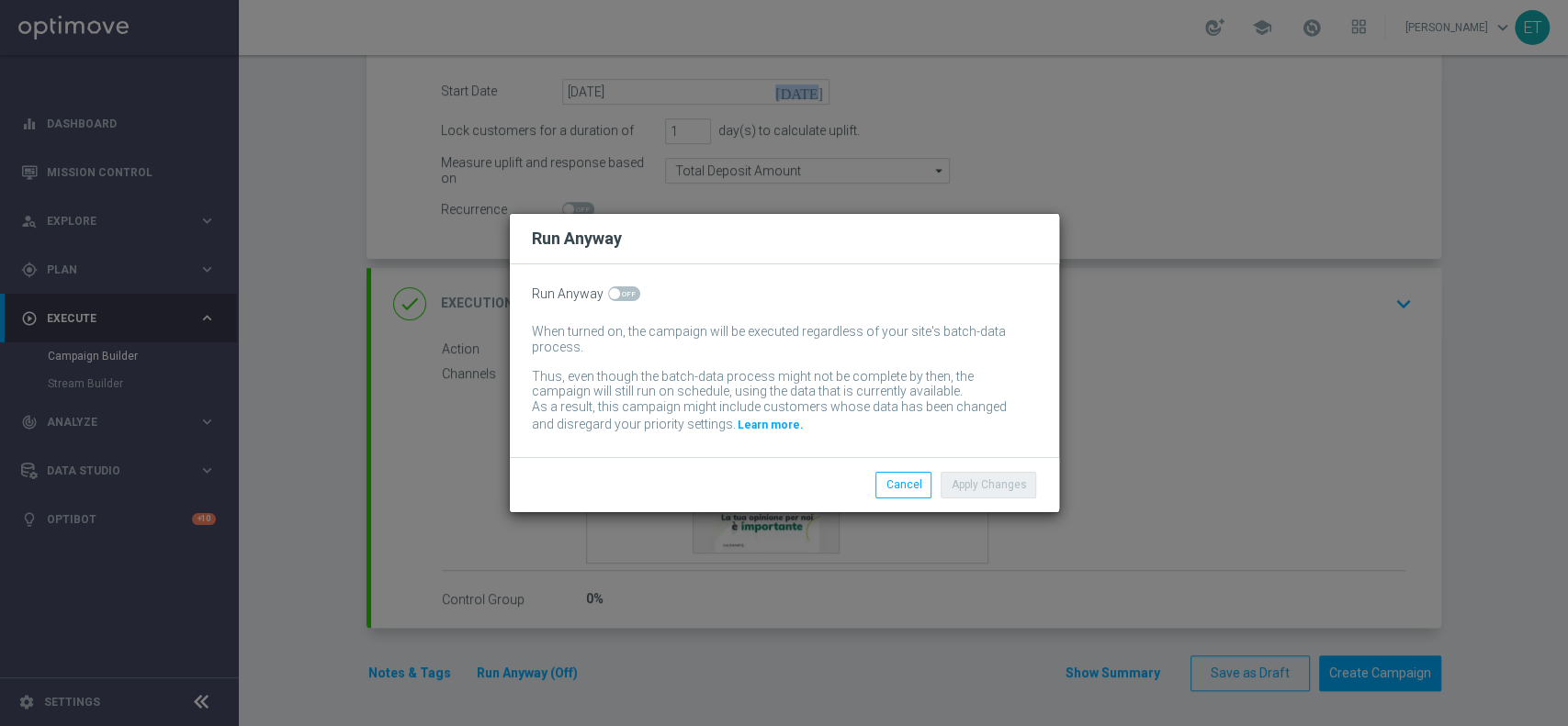
click at [625, 292] on span at bounding box center [623, 293] width 32 height 15
click at [625, 292] on input "checkbox" at bounding box center [623, 293] width 32 height 15
checkbox input "true"
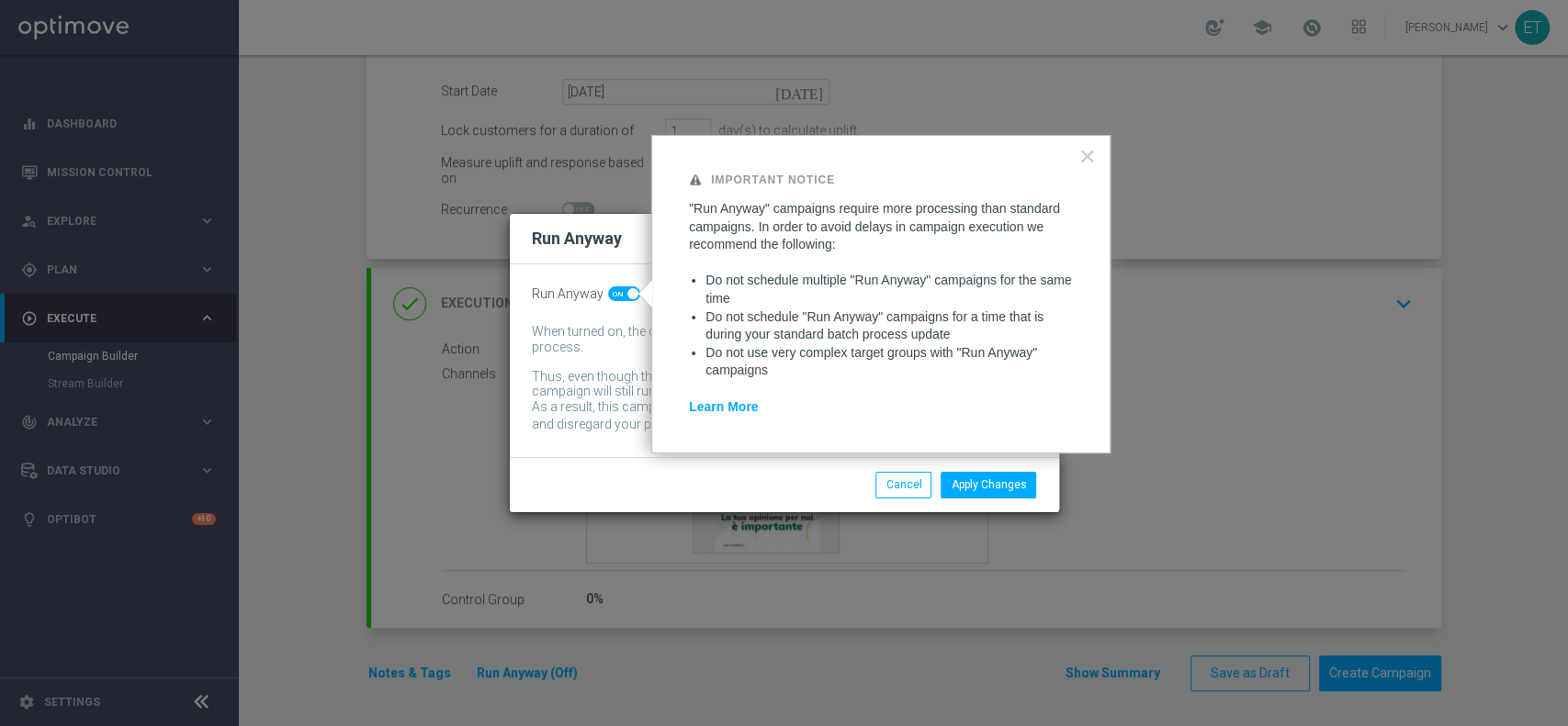
click at [731, 489] on div "Apply Changes Cancel" at bounding box center [873, 485] width 356 height 25
click at [1080, 162] on button "×" at bounding box center [1087, 156] width 18 height 29
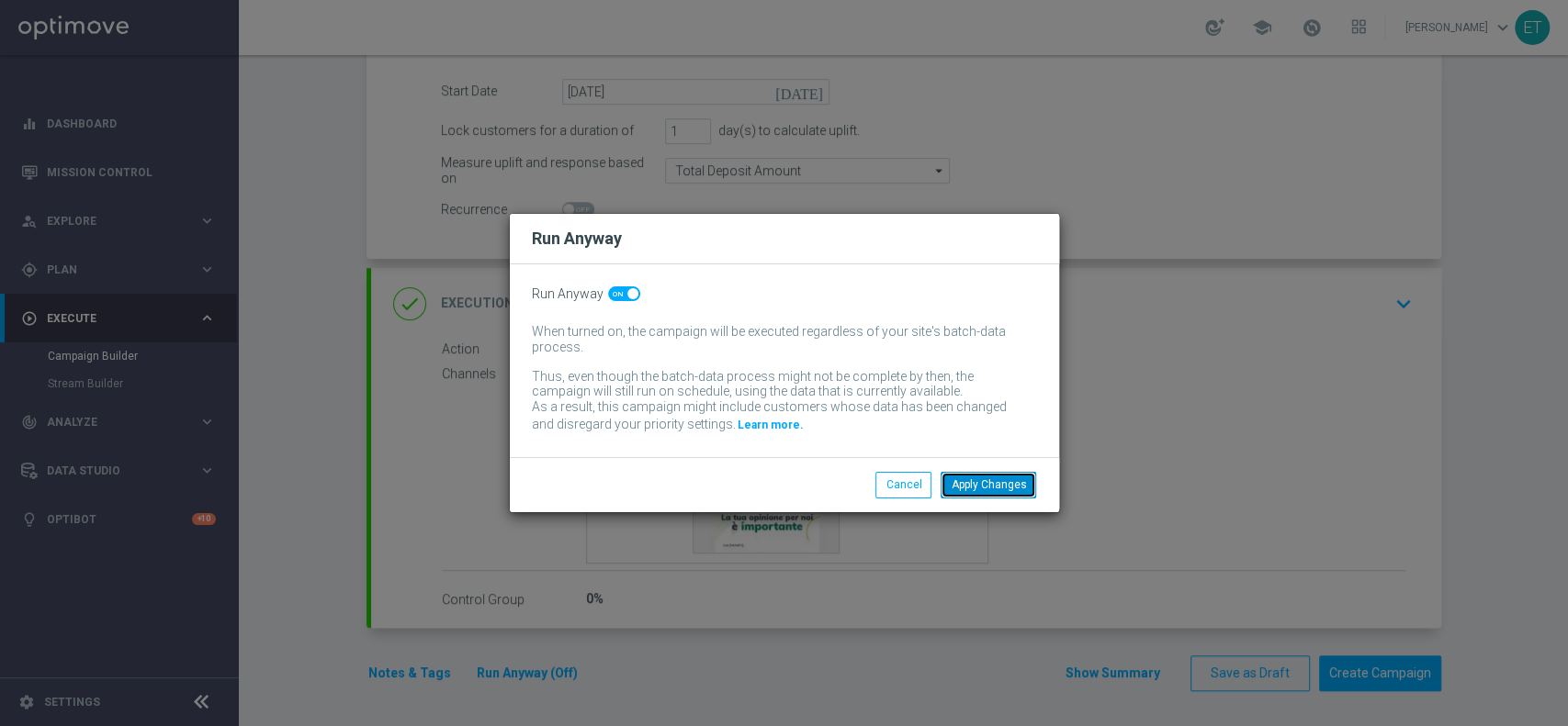
click at [970, 483] on button "Apply Changes" at bounding box center [988, 485] width 95 height 25
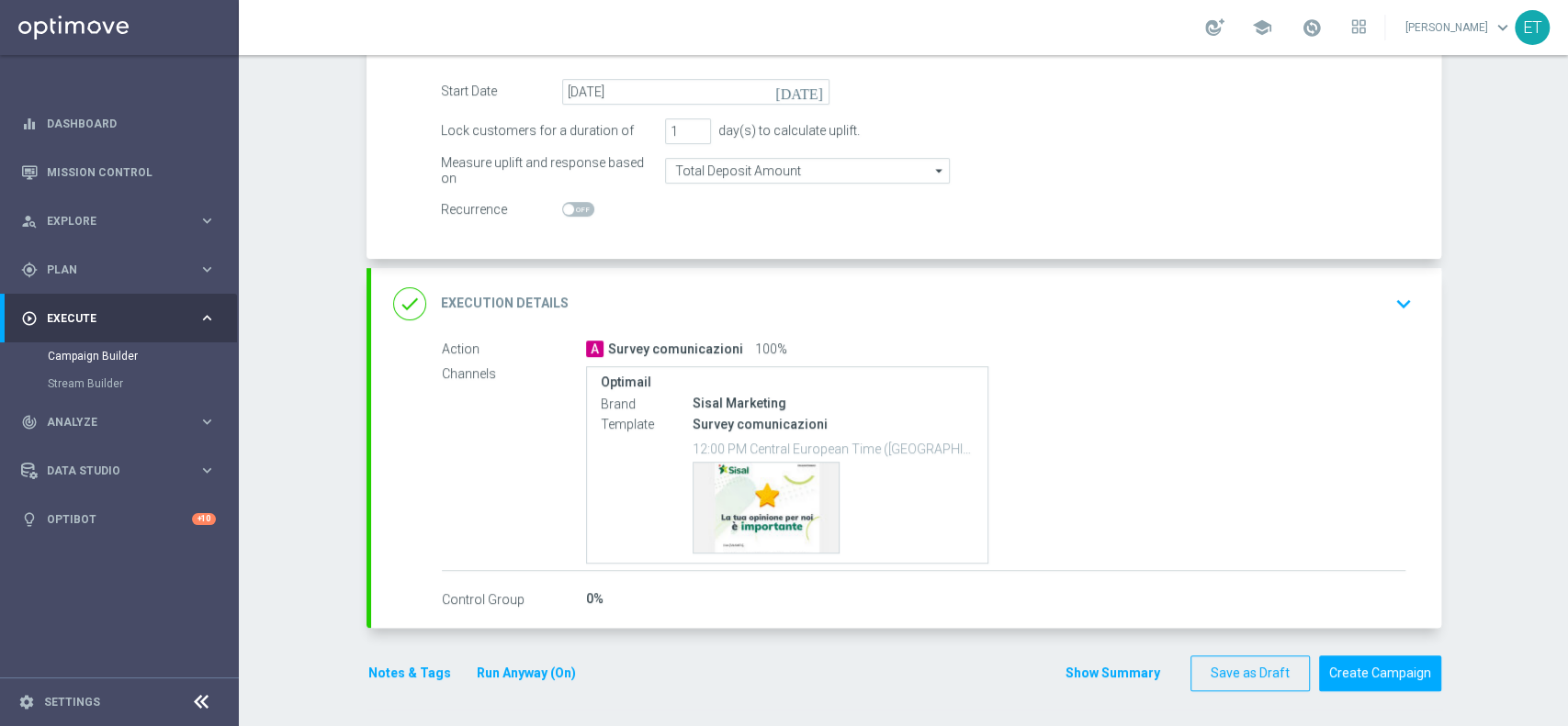
click at [1017, 315] on div "done Execution Details keyboard_arrow_down" at bounding box center [906, 304] width 1026 height 35
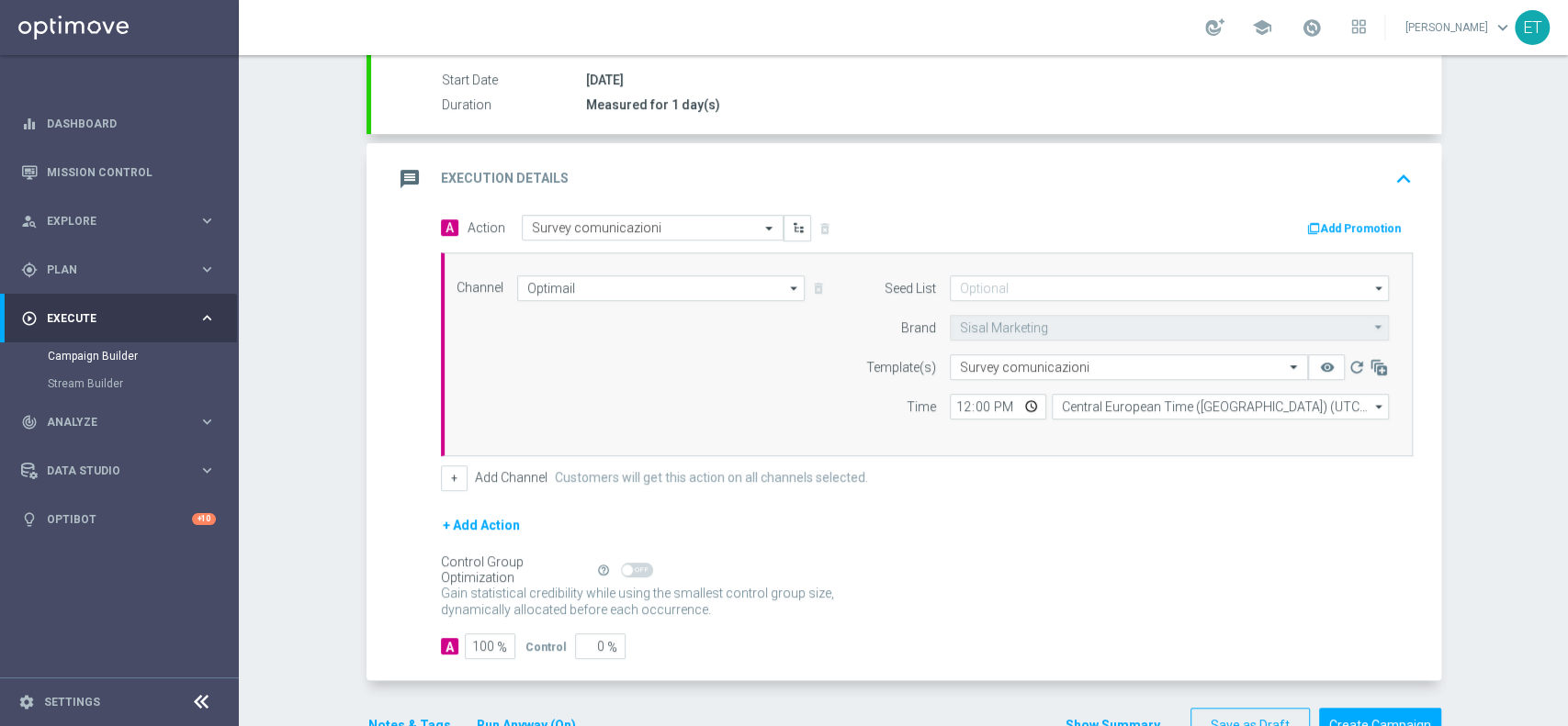
scroll to position [283, 0]
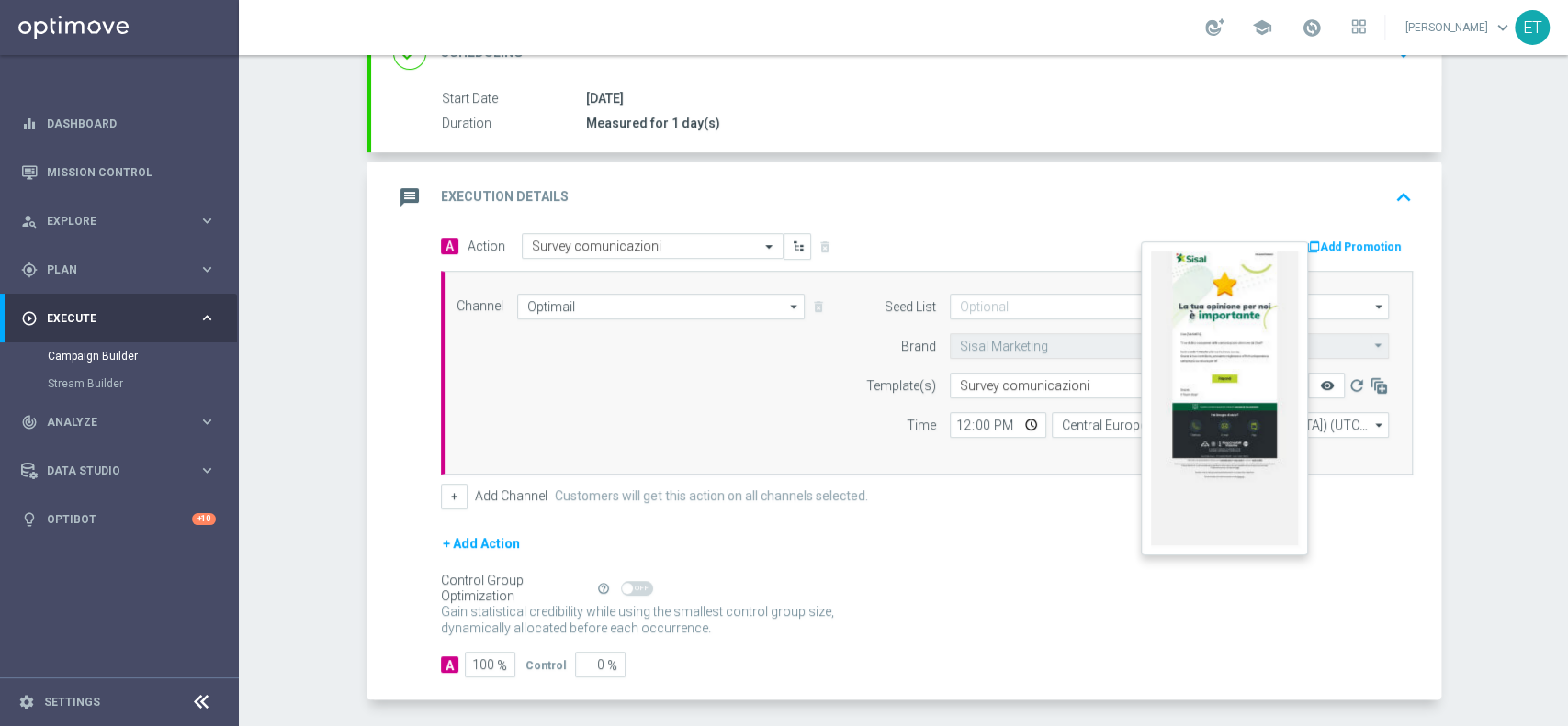
click at [1324, 378] on icon "remove_red_eye" at bounding box center [1326, 385] width 15 height 15
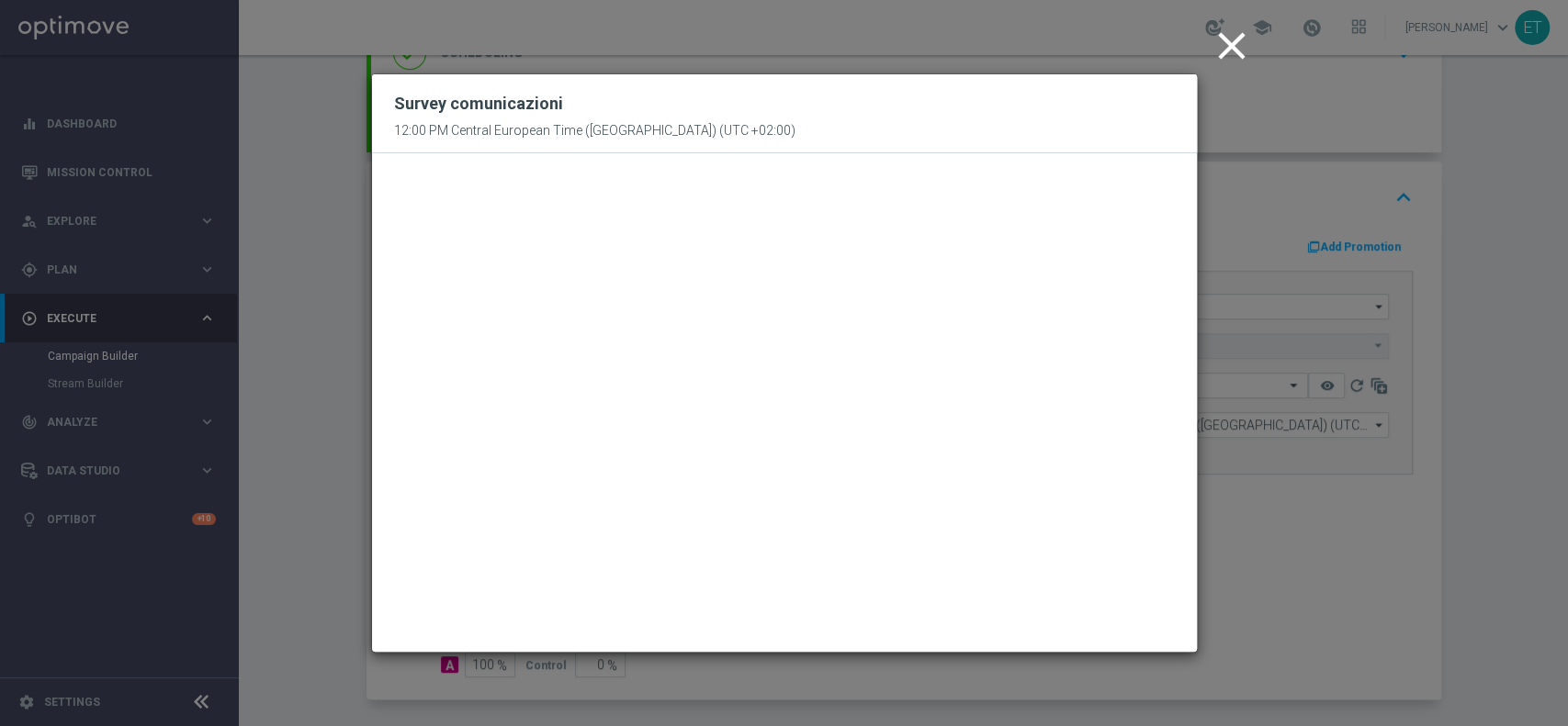
click at [1252, 52] on icon "close" at bounding box center [1231, 45] width 46 height 46
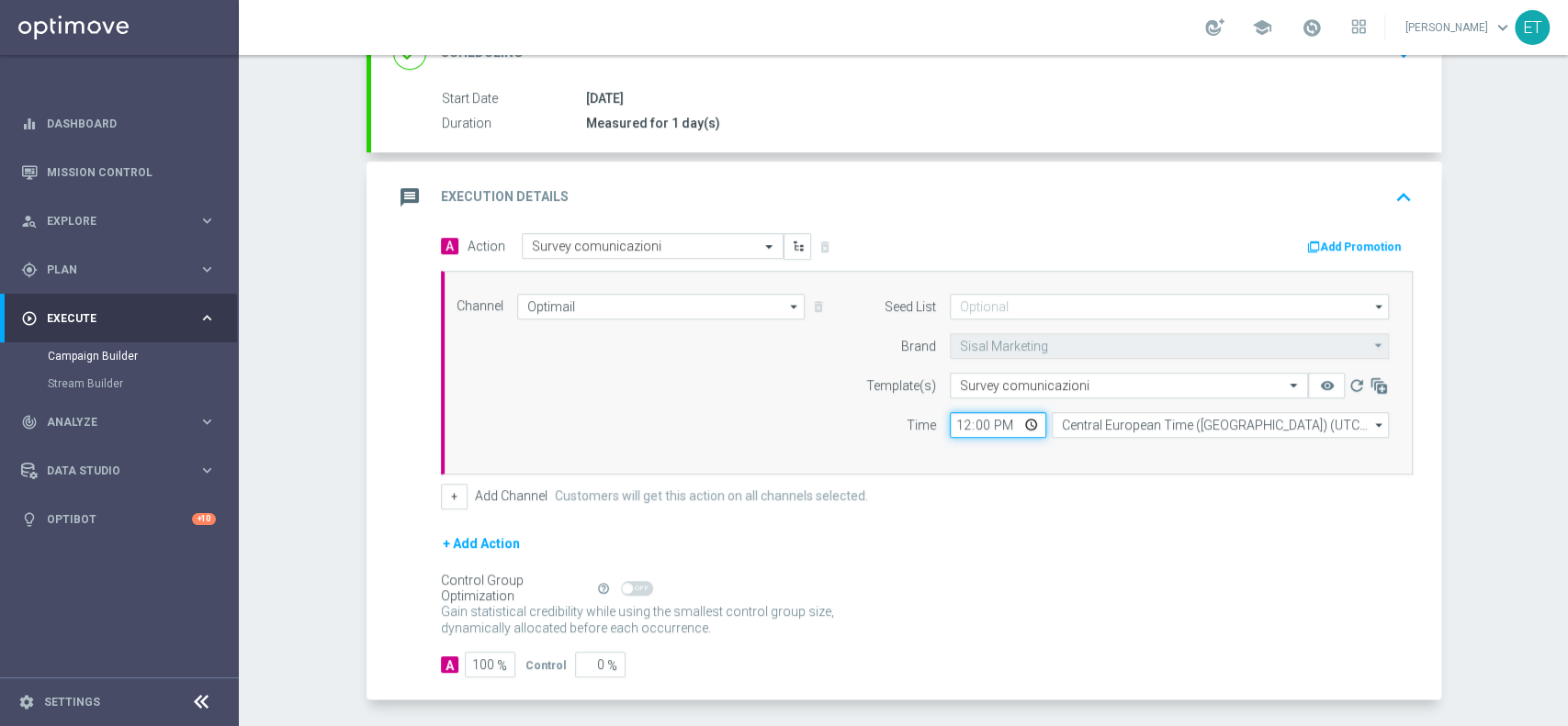
click at [1021, 417] on input "12:00" at bounding box center [998, 425] width 96 height 25
type input "14:00"
click at [1188, 519] on form "A Action Select action Survey comunicazioni delete_forever Add Promotion Channe…" at bounding box center [927, 456] width 972 height 446
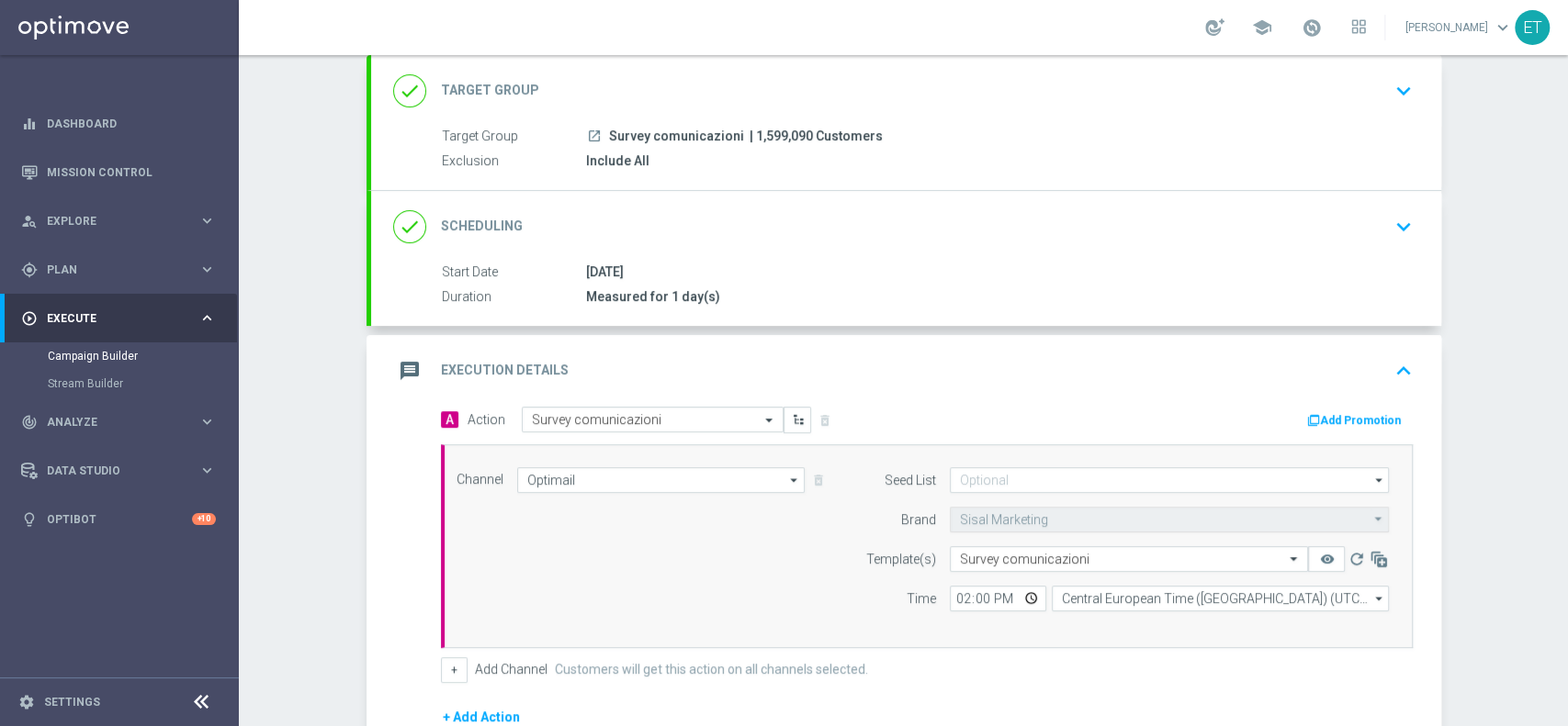
scroll to position [0, 0]
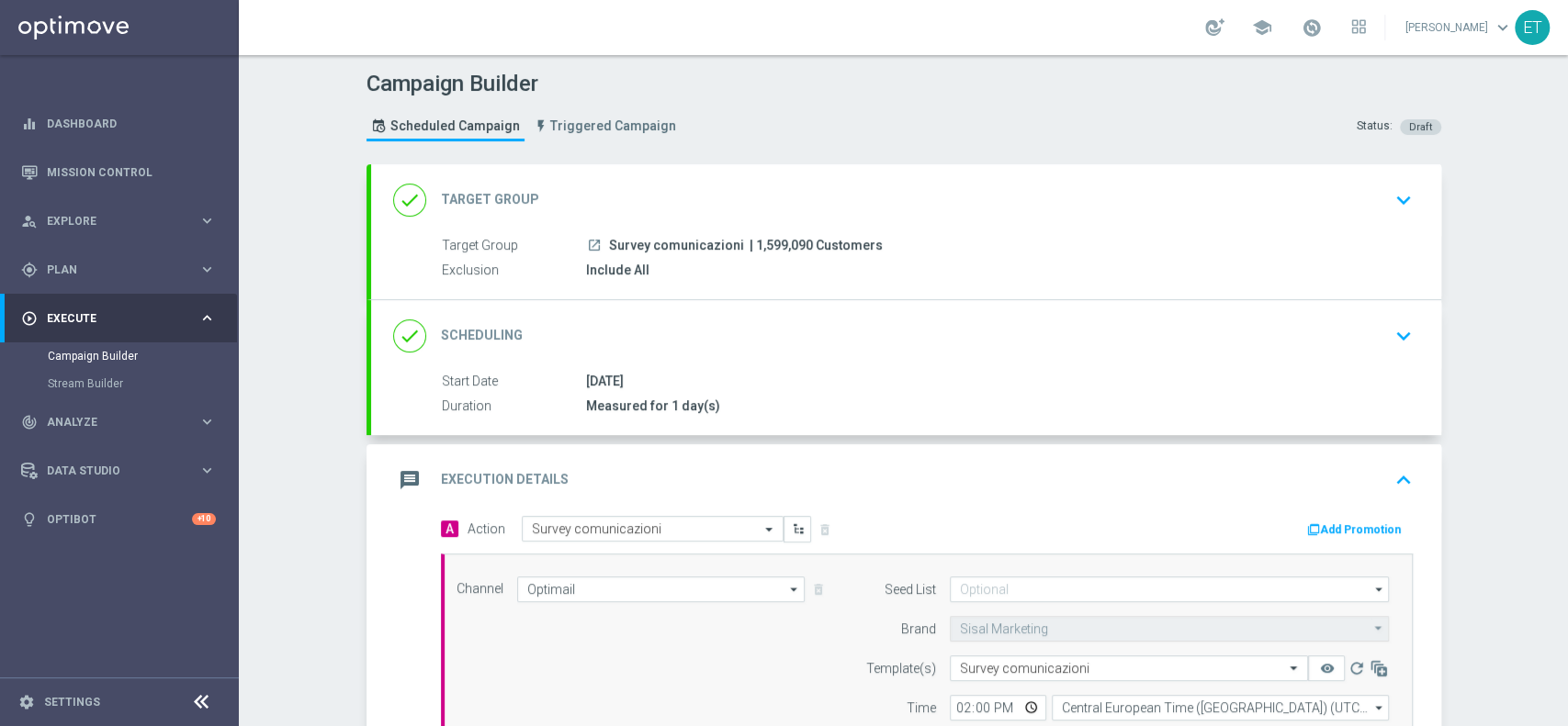
click at [1204, 478] on div "message Execution Details keyboard_arrow_up" at bounding box center [906, 480] width 1026 height 35
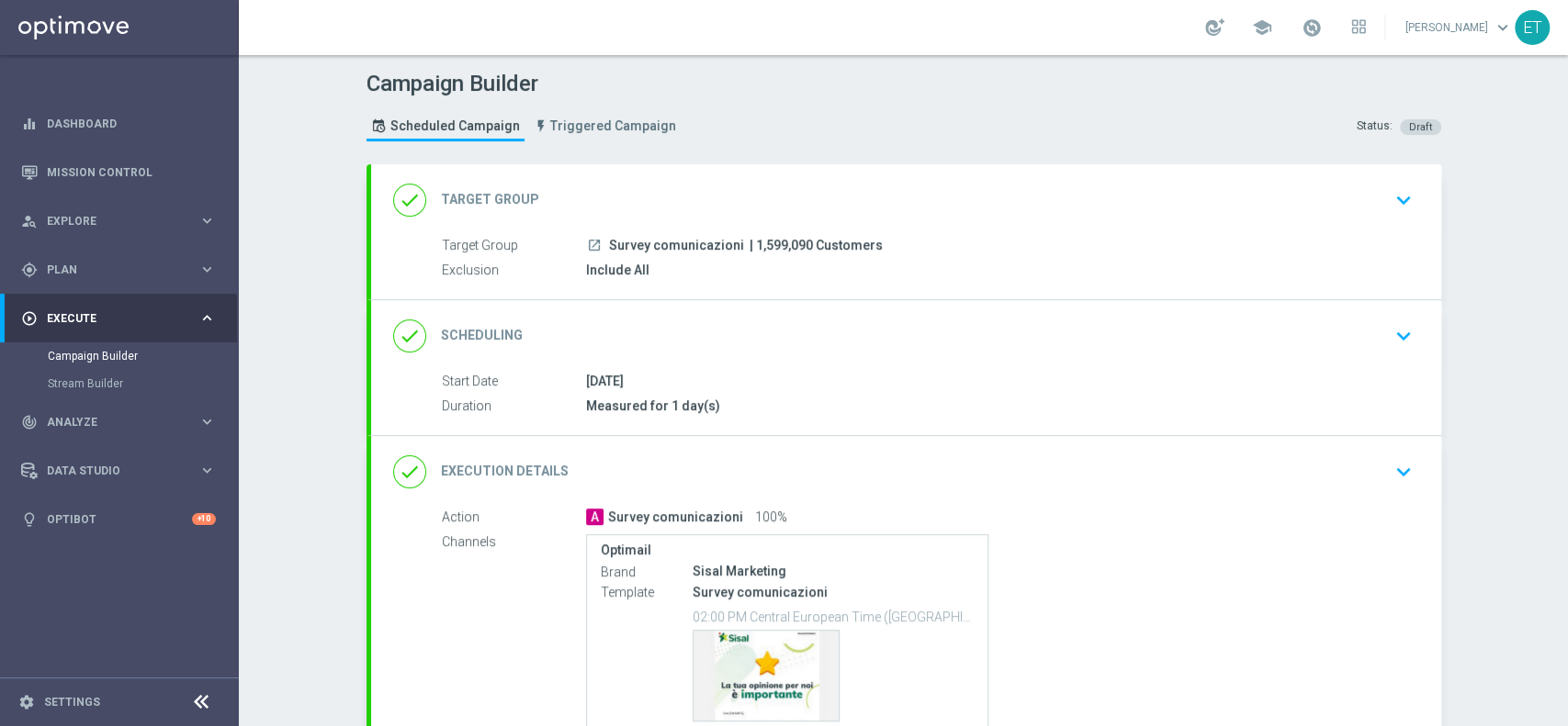
click at [1183, 376] on div "[DATE]" at bounding box center [996, 381] width 819 height 19
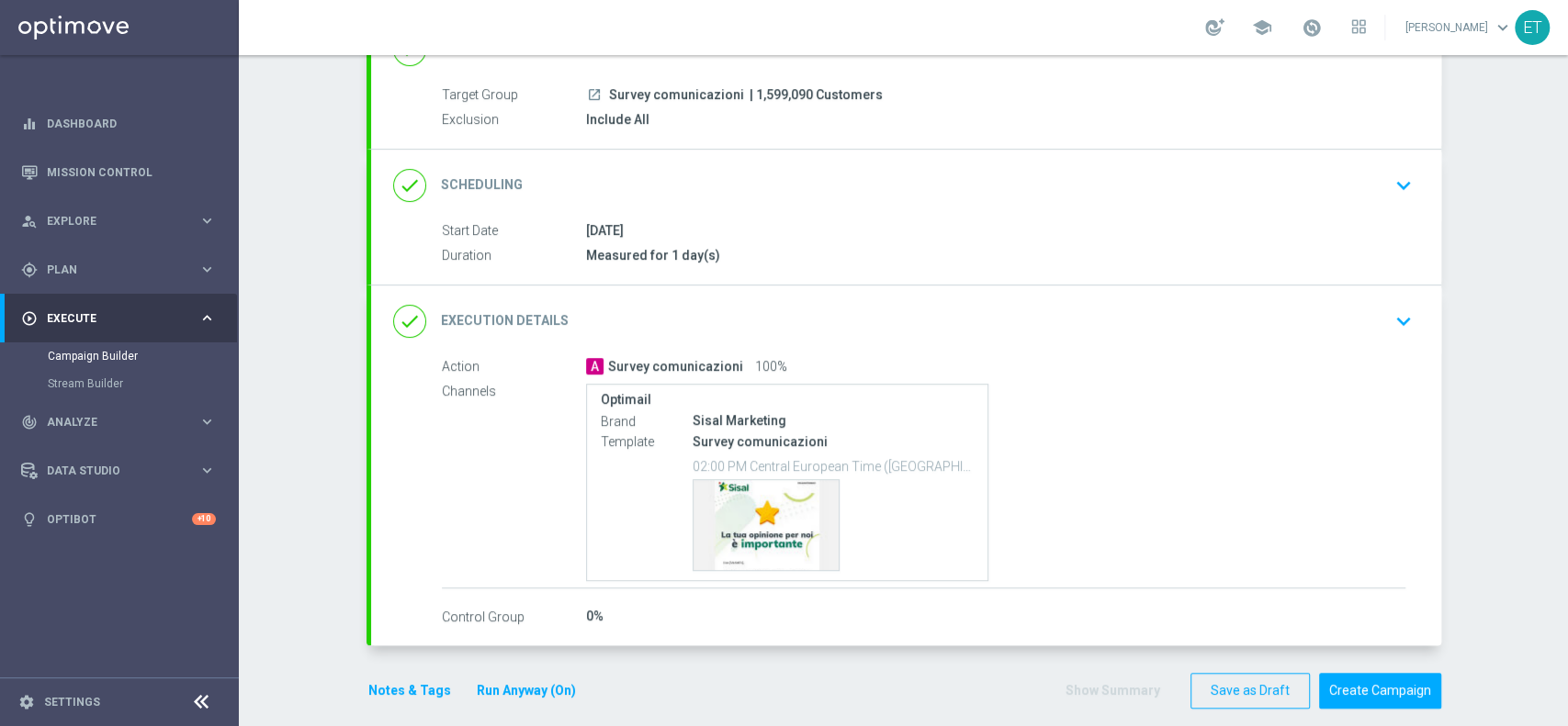
scroll to position [168, 0]
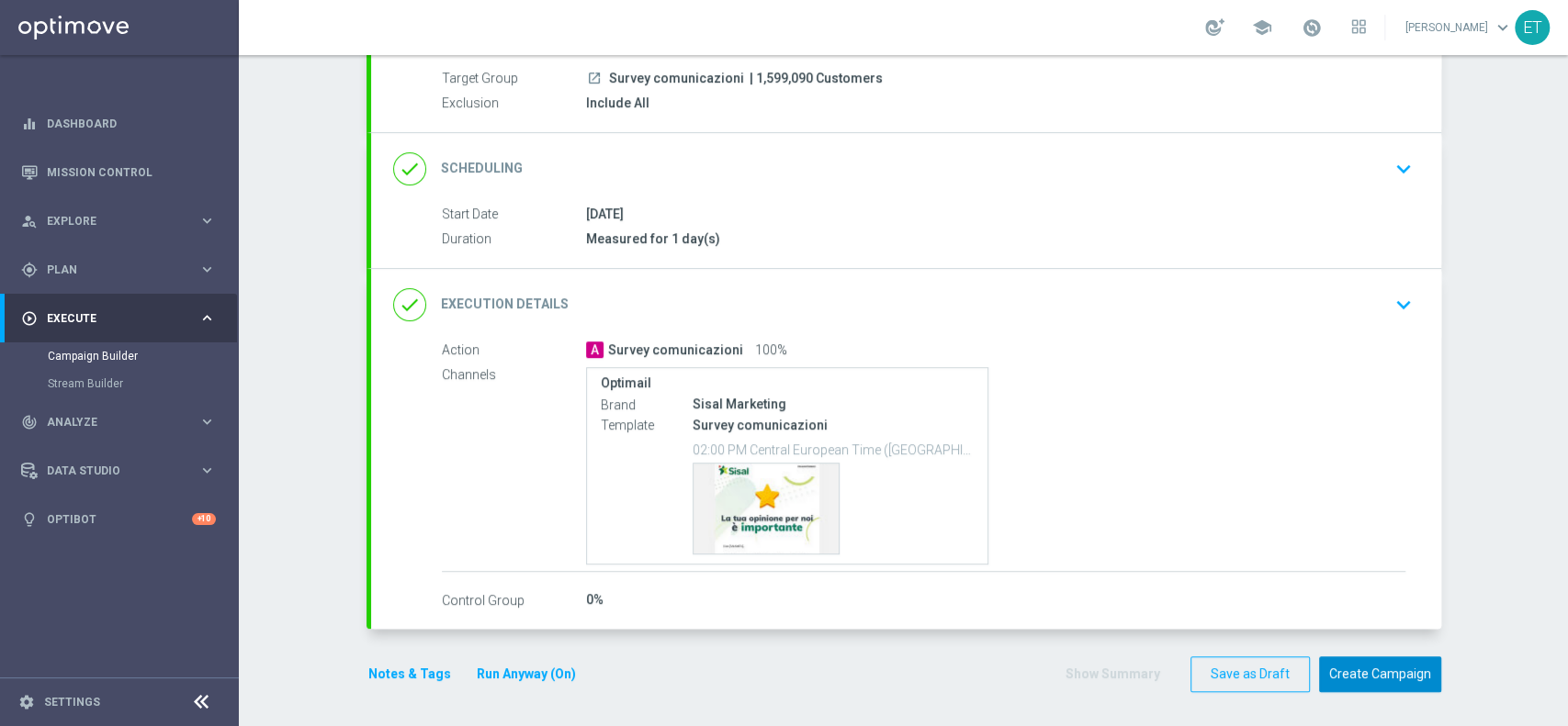
click at [1367, 659] on button "Create Campaign" at bounding box center [1380, 674] width 122 height 36
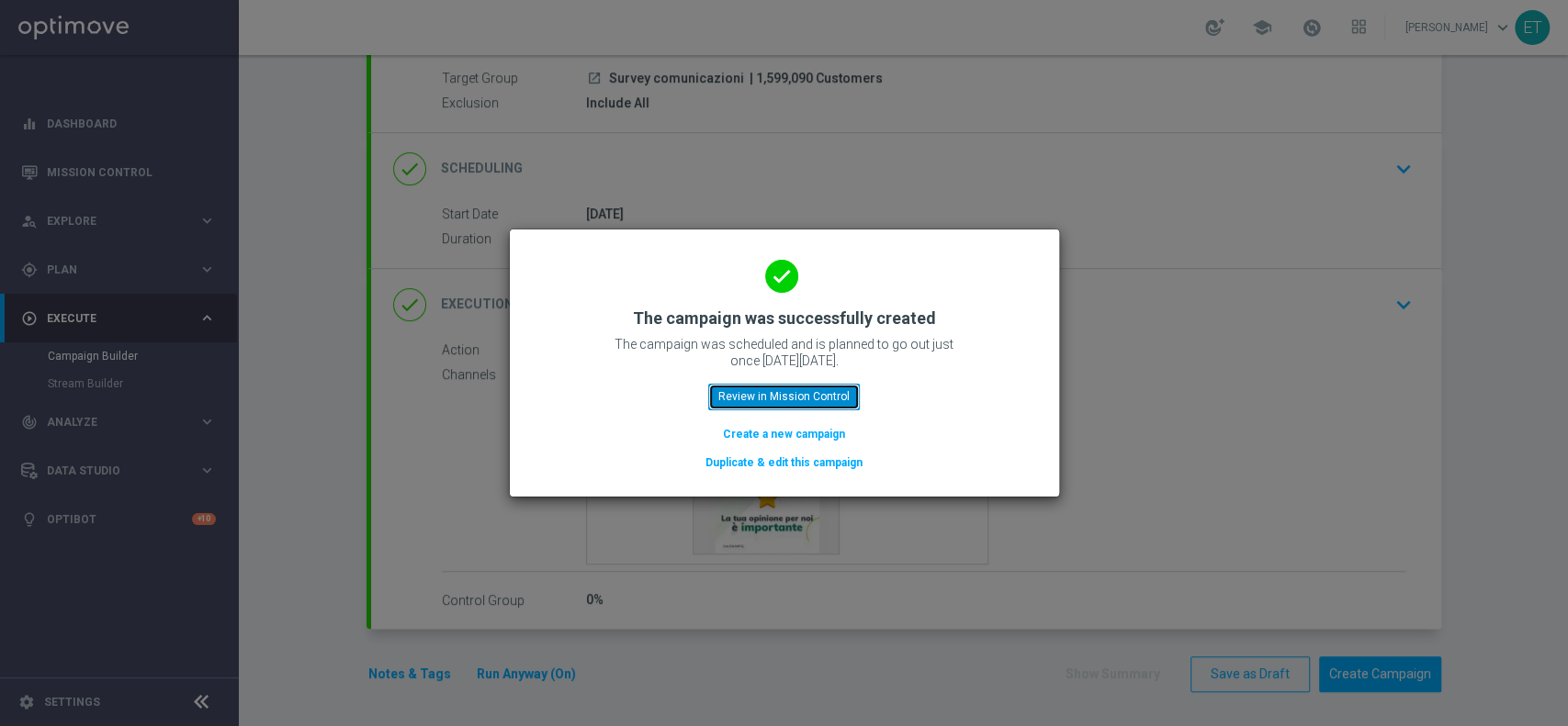
click at [840, 404] on button "Review in Mission Control" at bounding box center [784, 397] width 152 height 25
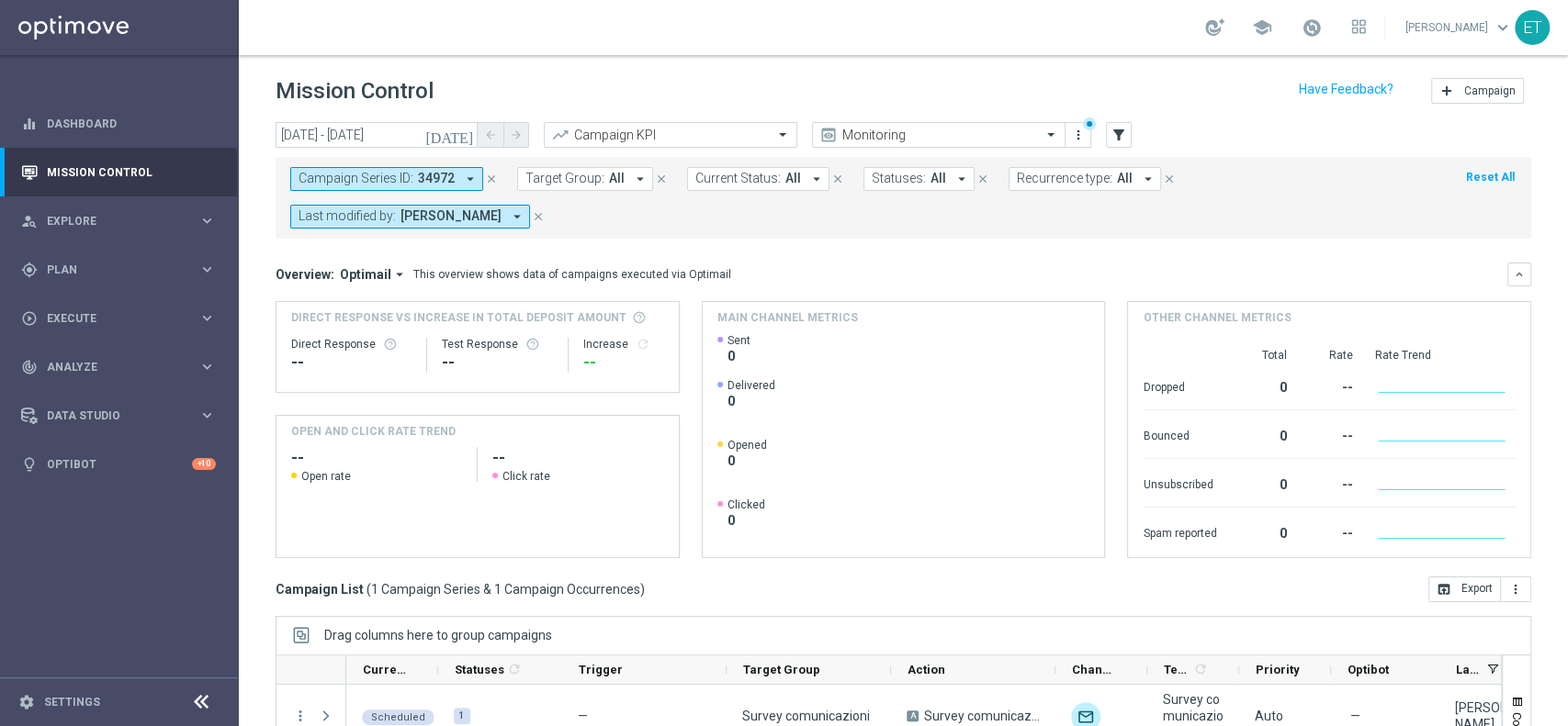
scroll to position [227, 0]
